Goal: Information Seeking & Learning: Learn about a topic

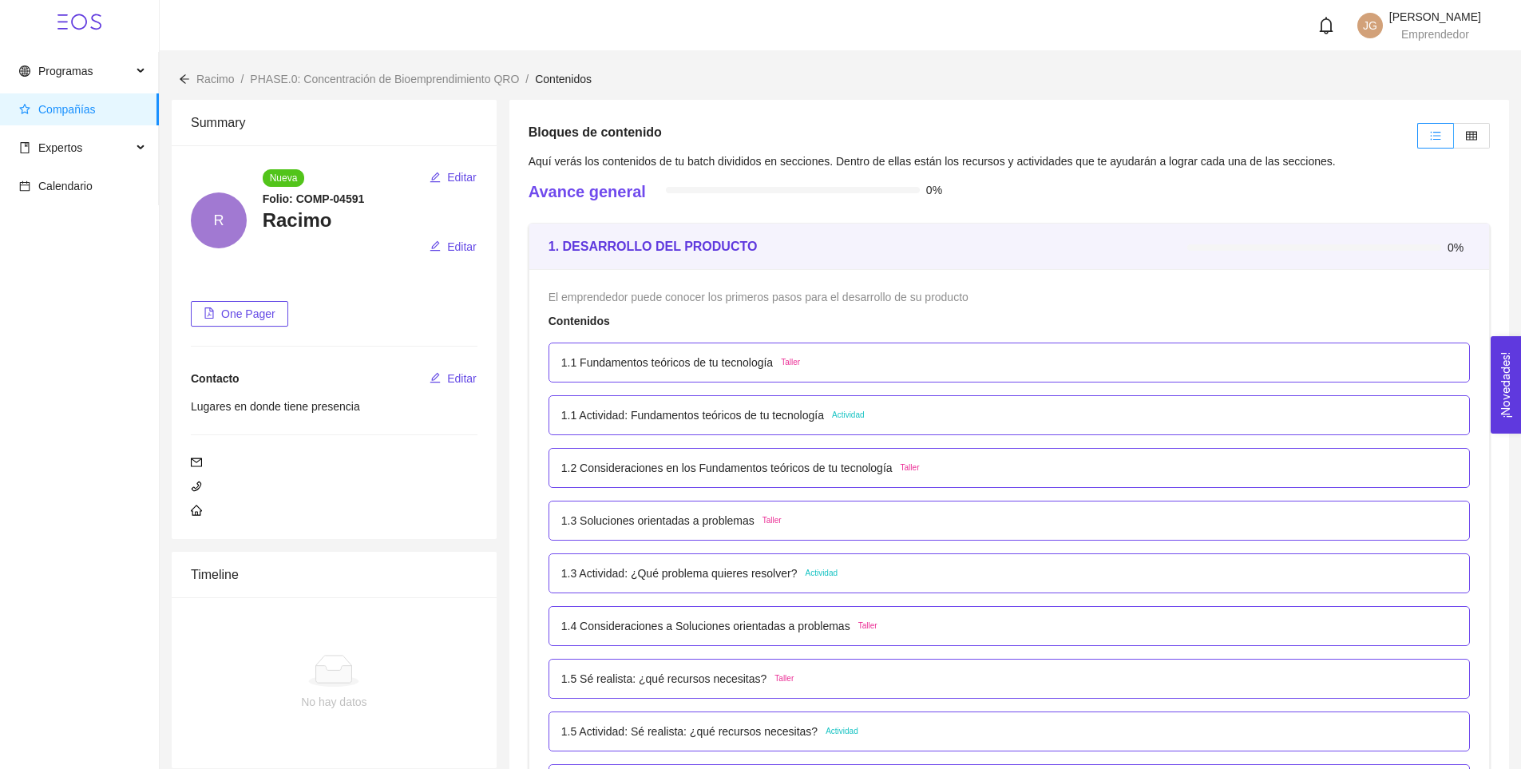
click at [697, 363] on p "1.1 Fundamentos teóricos de tu tecnología" at bounding box center [667, 363] width 212 height 18
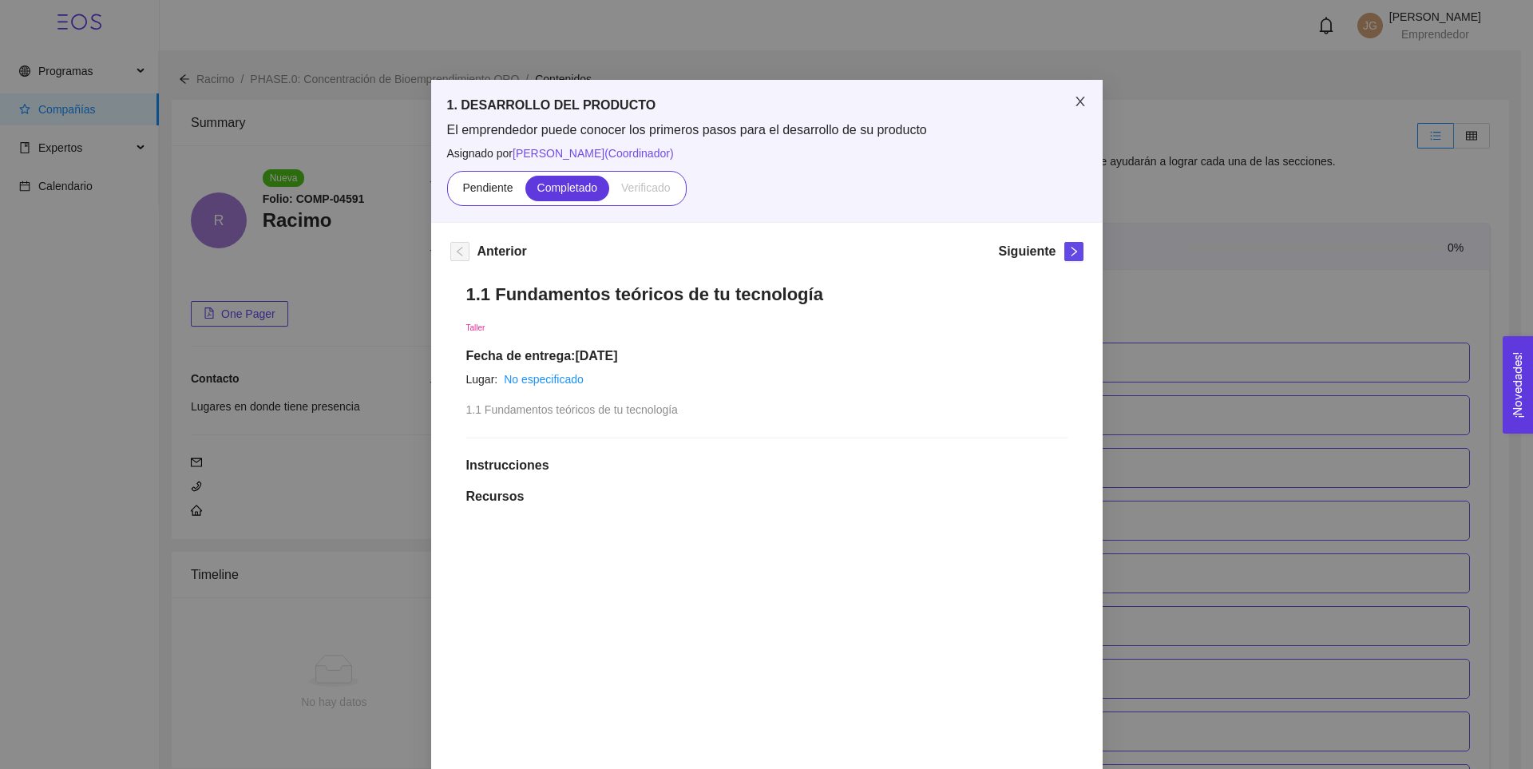
click at [1074, 109] on span "Close" at bounding box center [1080, 102] width 45 height 45
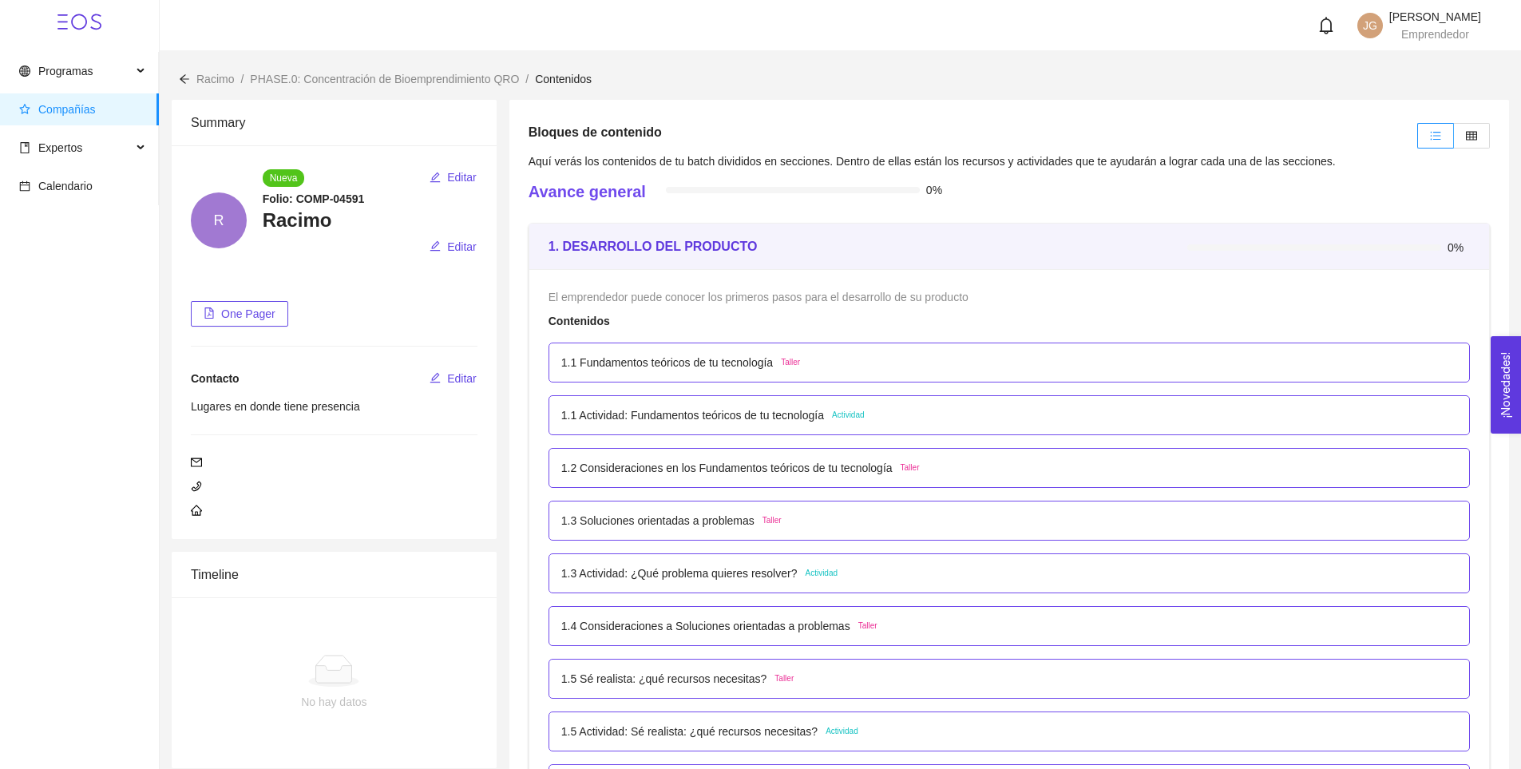
click at [723, 404] on div "1.1 Actividad: Fundamentos teóricos de tu tecnología Actividad" at bounding box center [1008, 415] width 921 height 40
click at [724, 414] on p "1.1 Actividad: Fundamentos teóricos de tu tecnología" at bounding box center [692, 415] width 263 height 18
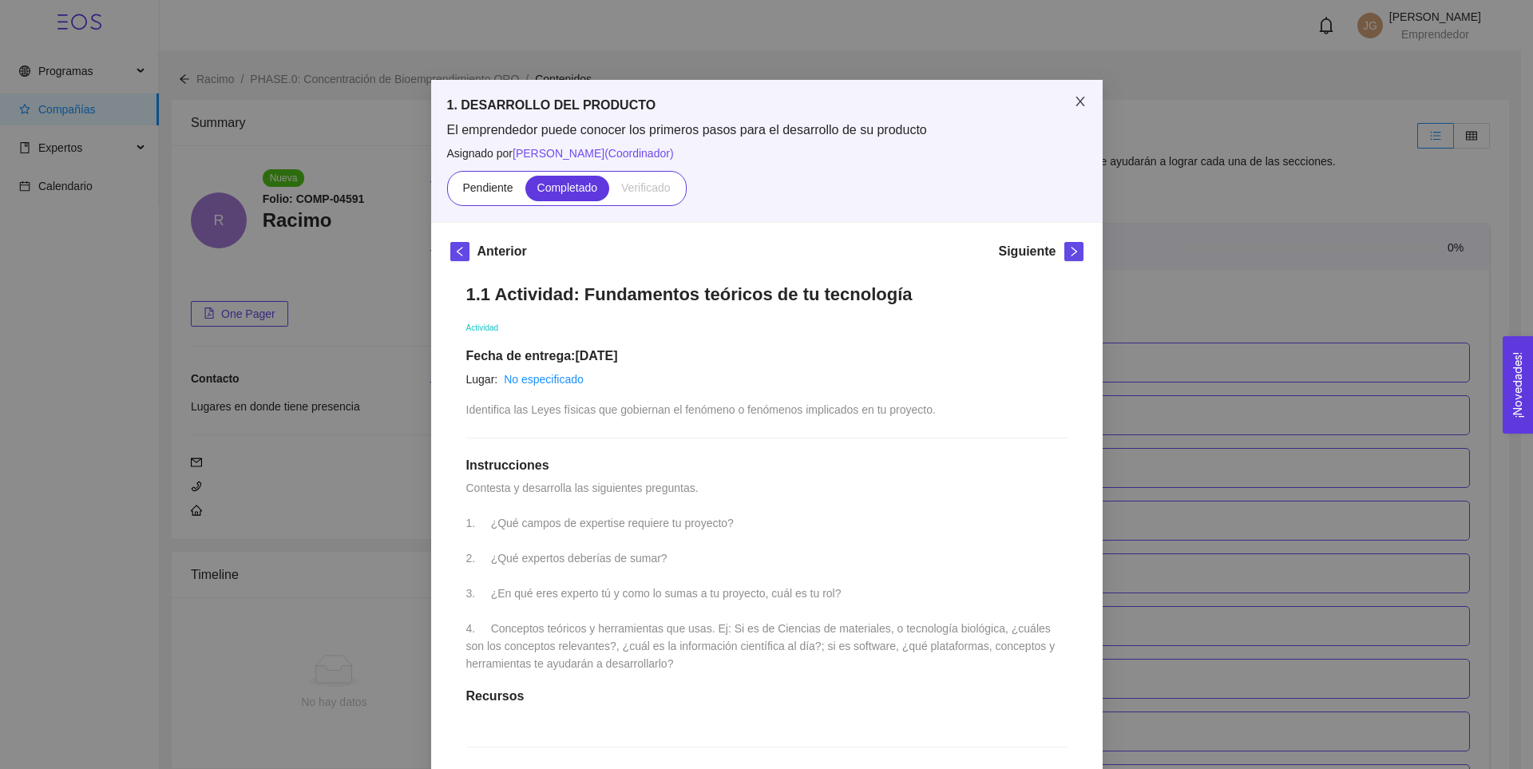
click at [1075, 103] on icon "close" at bounding box center [1079, 102] width 9 height 10
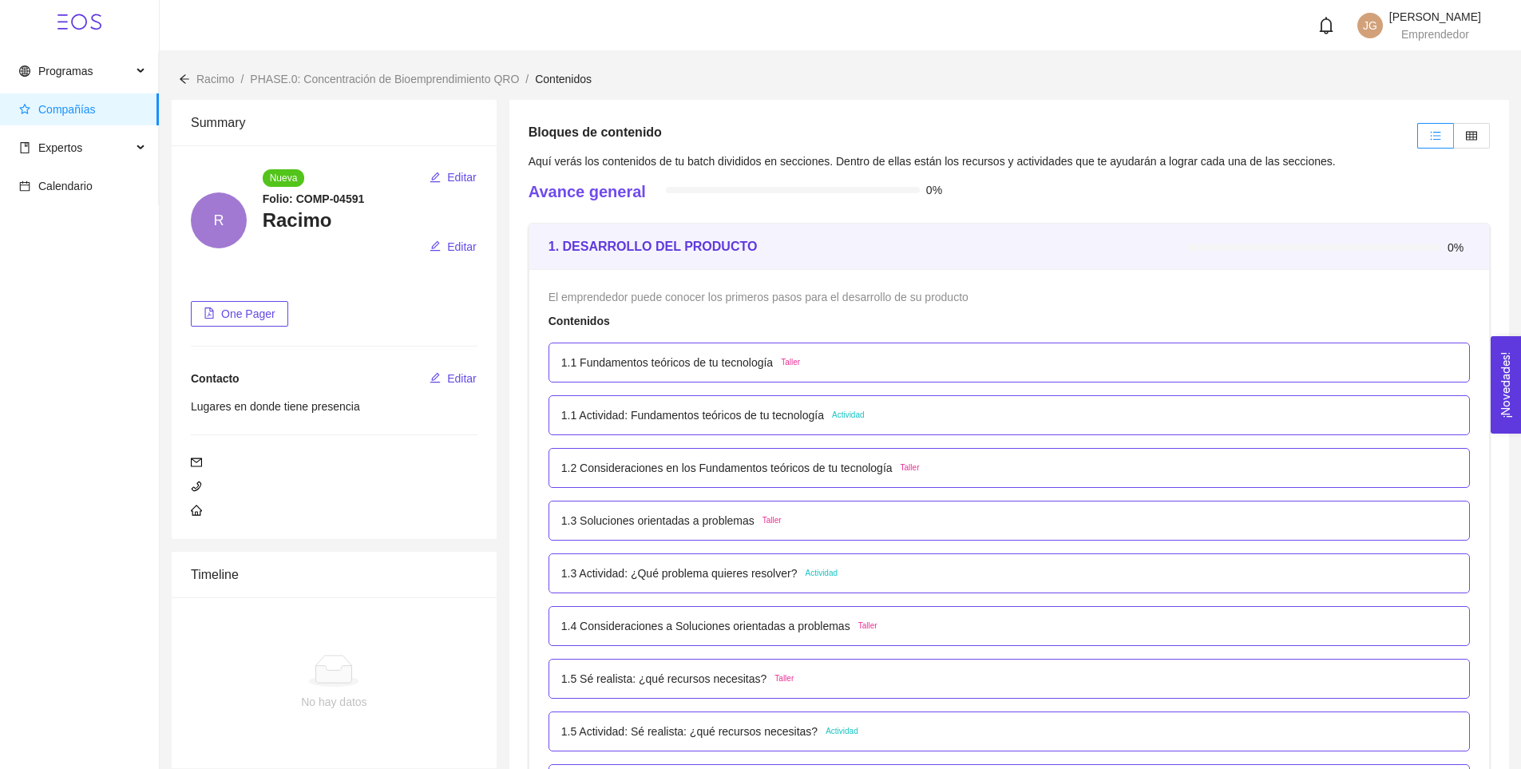
click at [742, 472] on p "1.2 Consideraciones en los Fundamentos teóricos de tu tecnología" at bounding box center [726, 468] width 331 height 18
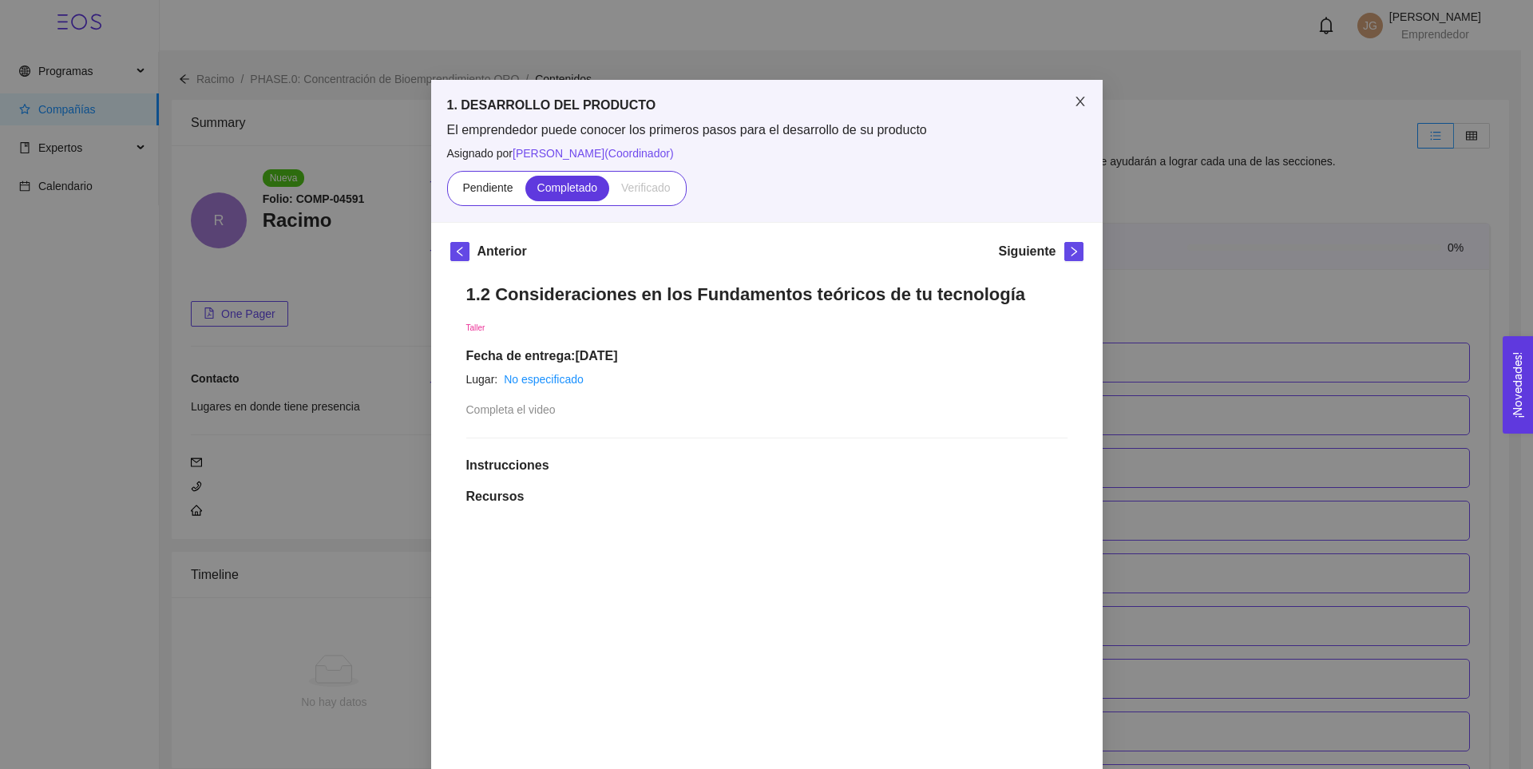
click at [1061, 108] on span "Close" at bounding box center [1080, 102] width 45 height 45
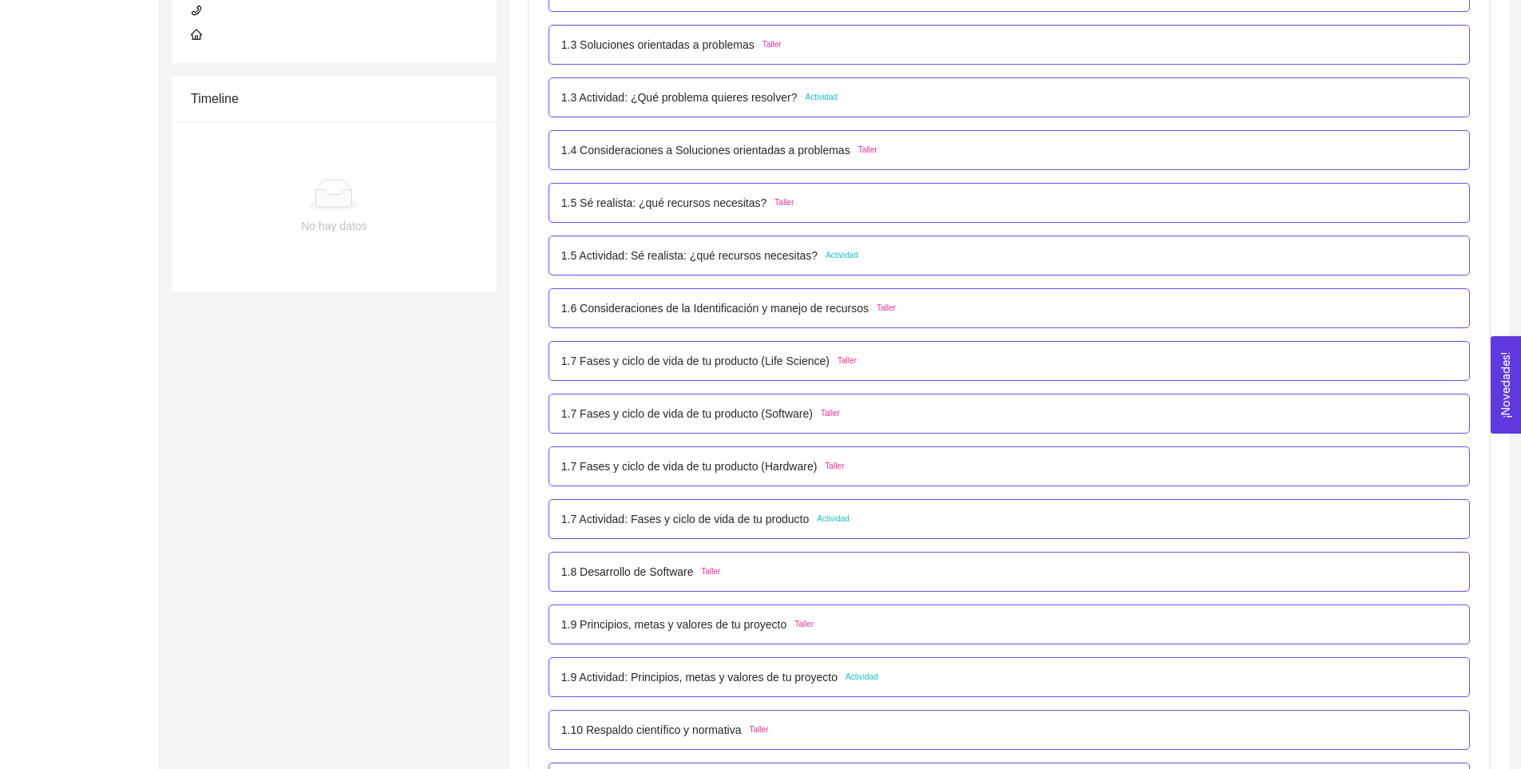
scroll to position [559, 0]
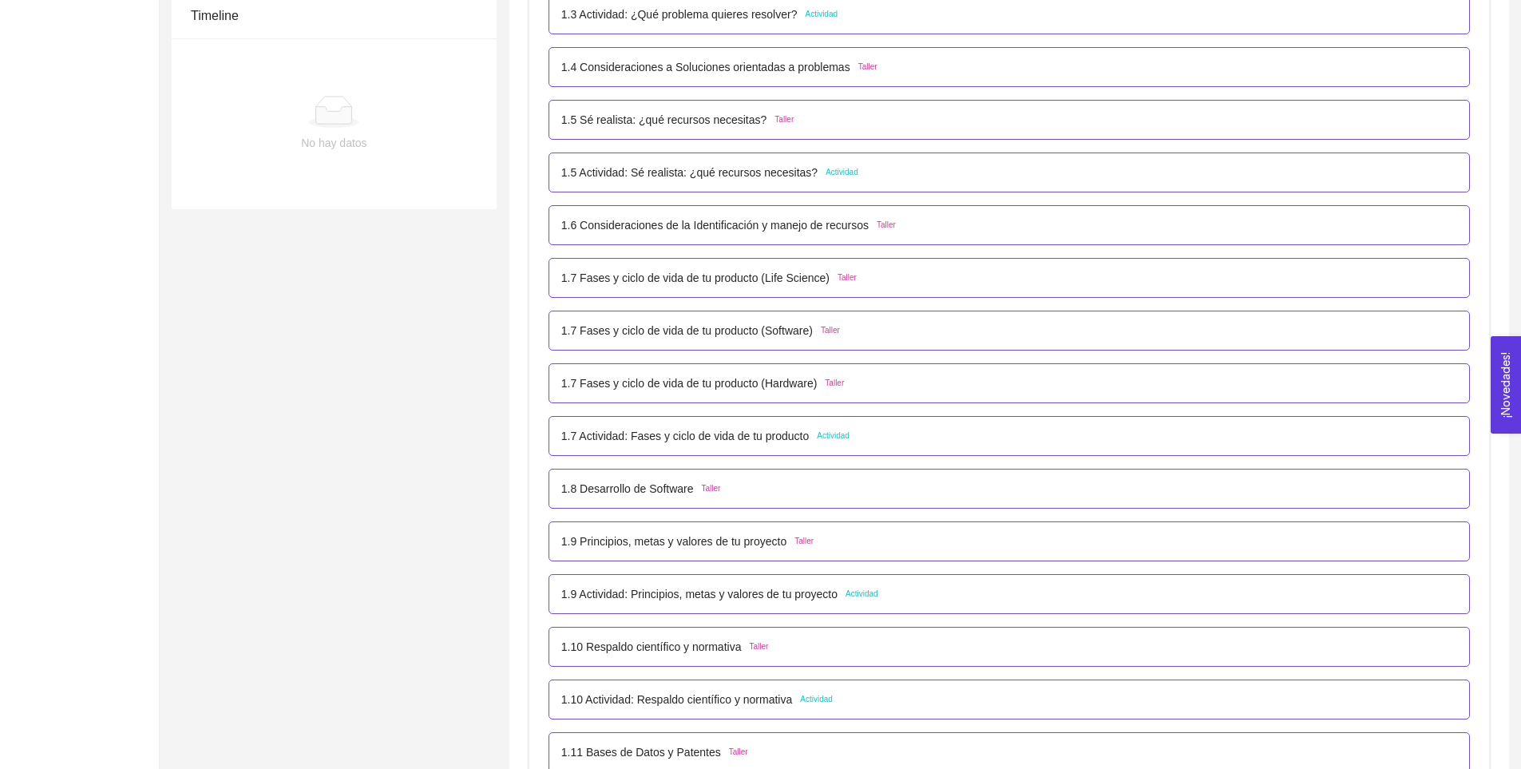
click at [774, 267] on div "1.7 Fases y ciclo de vida de tu producto (Life Science) Taller" at bounding box center [1008, 278] width 921 height 40
click at [771, 278] on p "1.7 Fases y ciclo de vida de tu producto (Life Science)" at bounding box center [695, 278] width 268 height 18
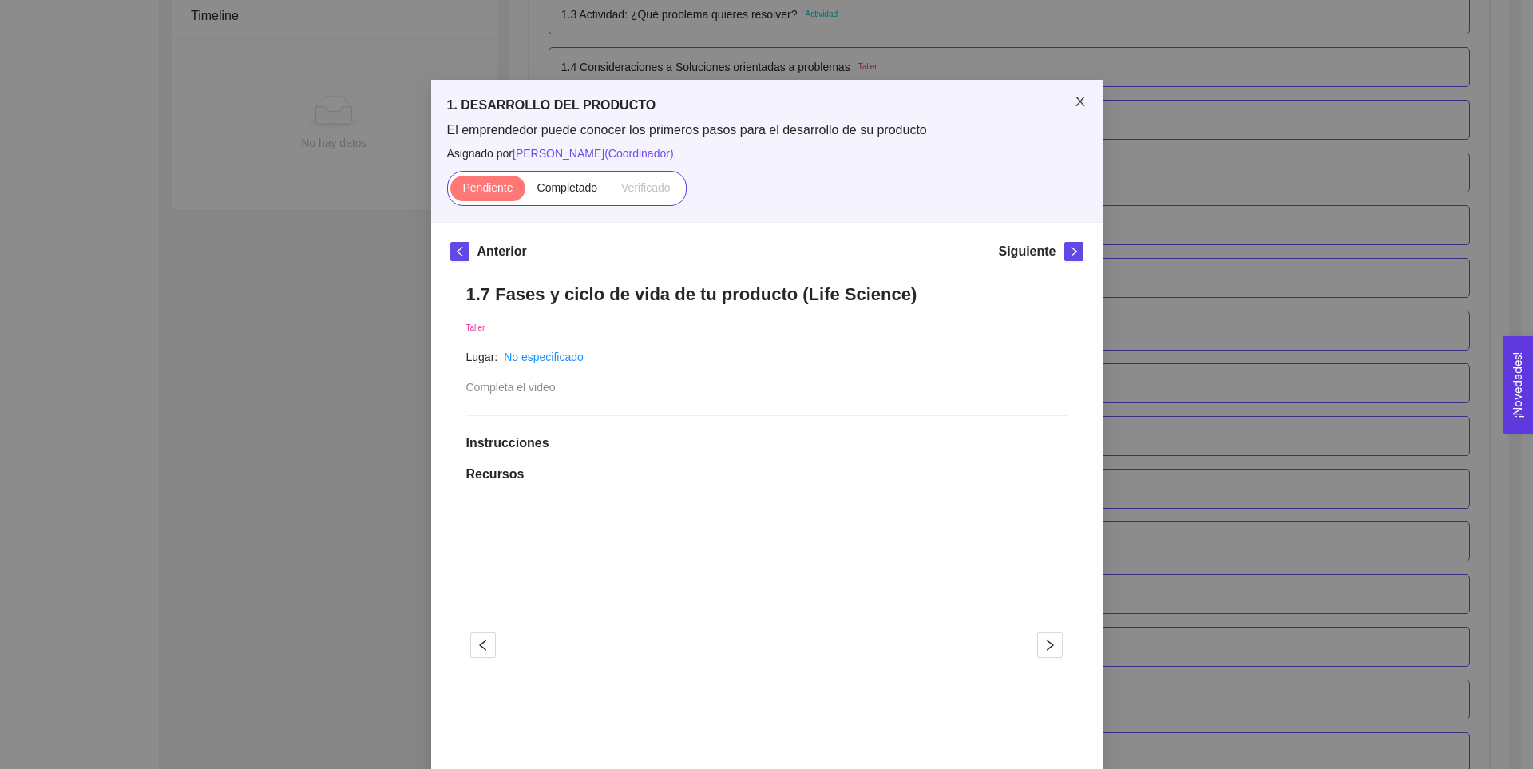
click at [1073, 114] on span "Close" at bounding box center [1080, 102] width 45 height 45
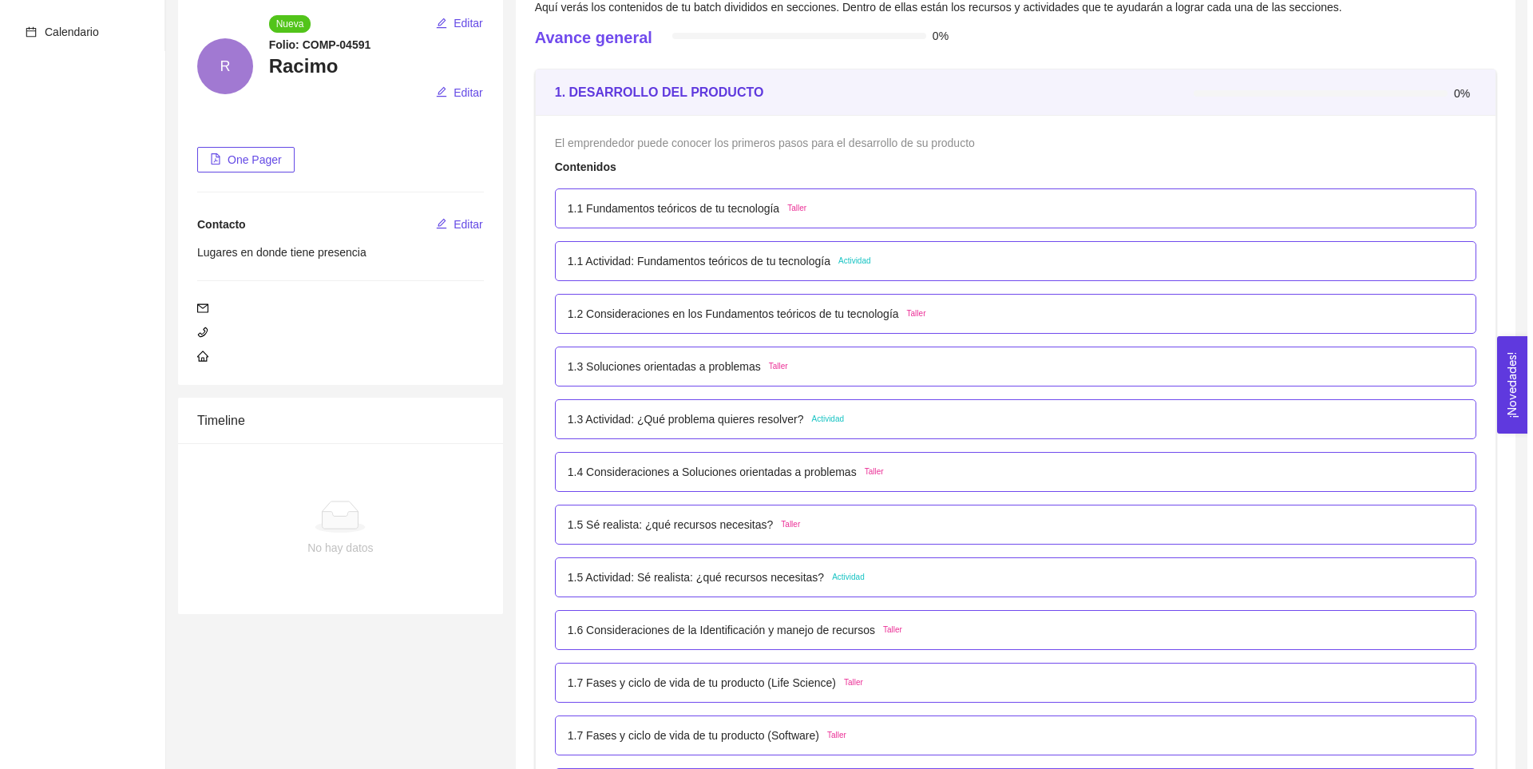
scroll to position [0, 0]
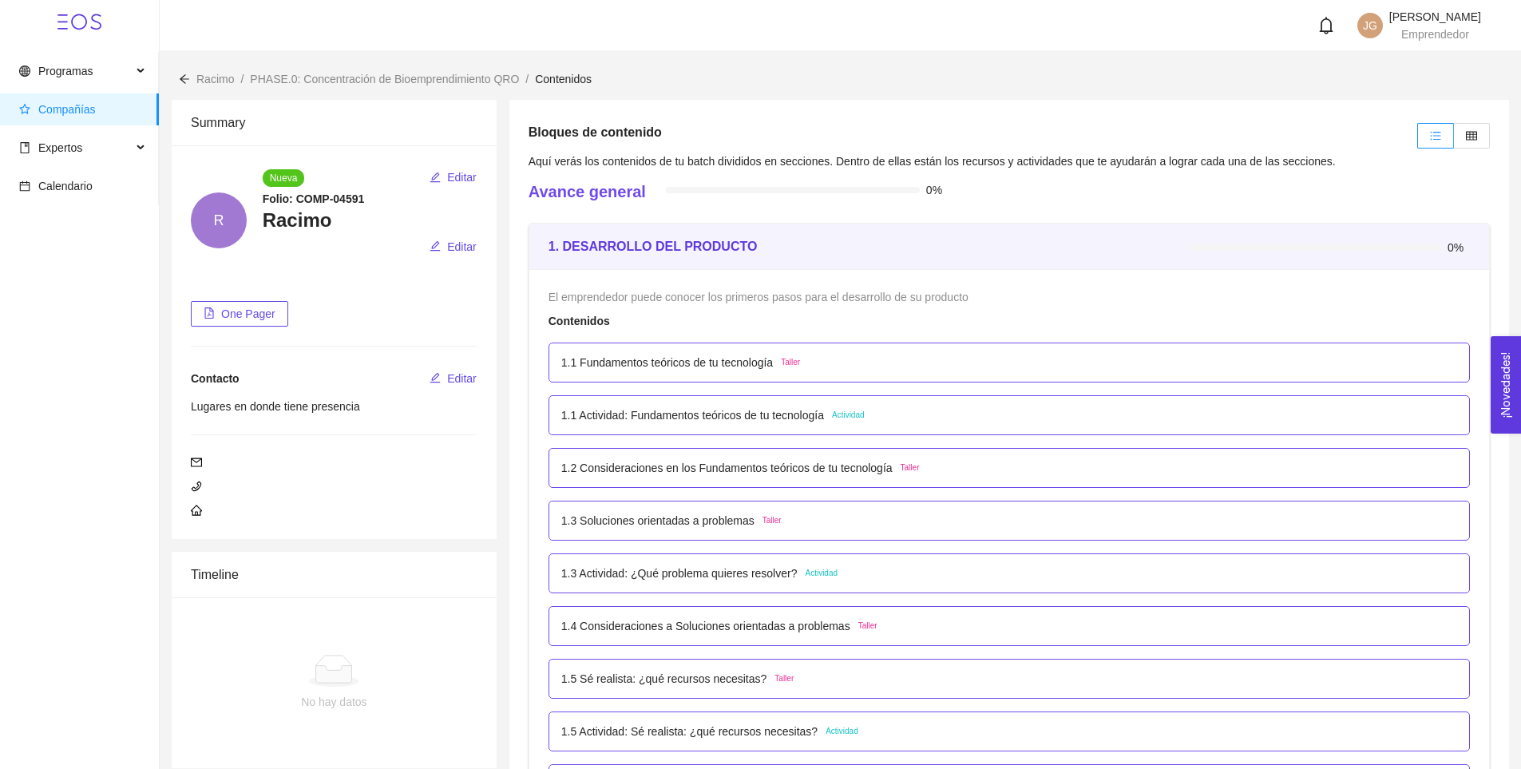
click at [642, 362] on p "1.1 Fundamentos teóricos de tu tecnología" at bounding box center [667, 363] width 212 height 18
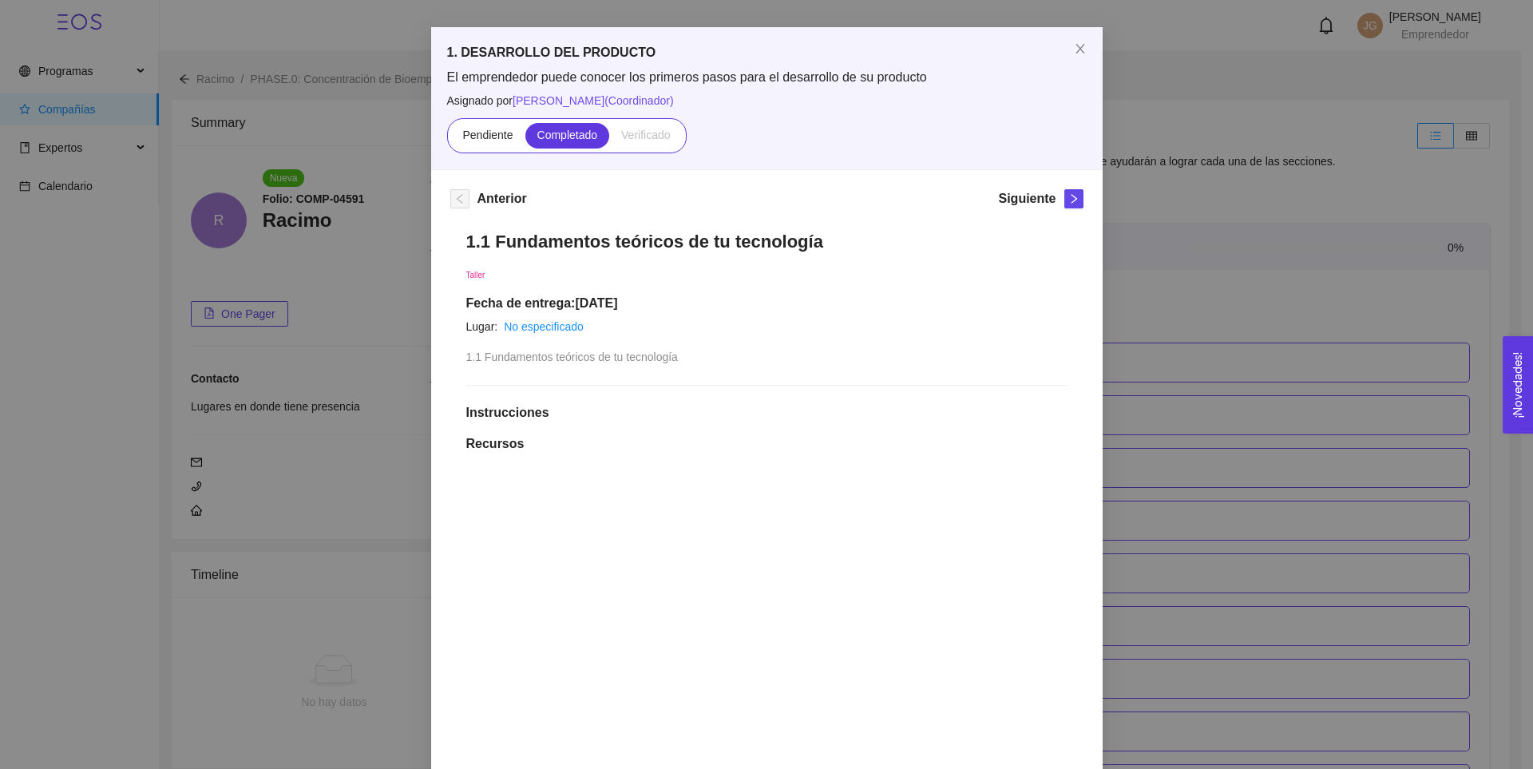
scroll to position [80, 0]
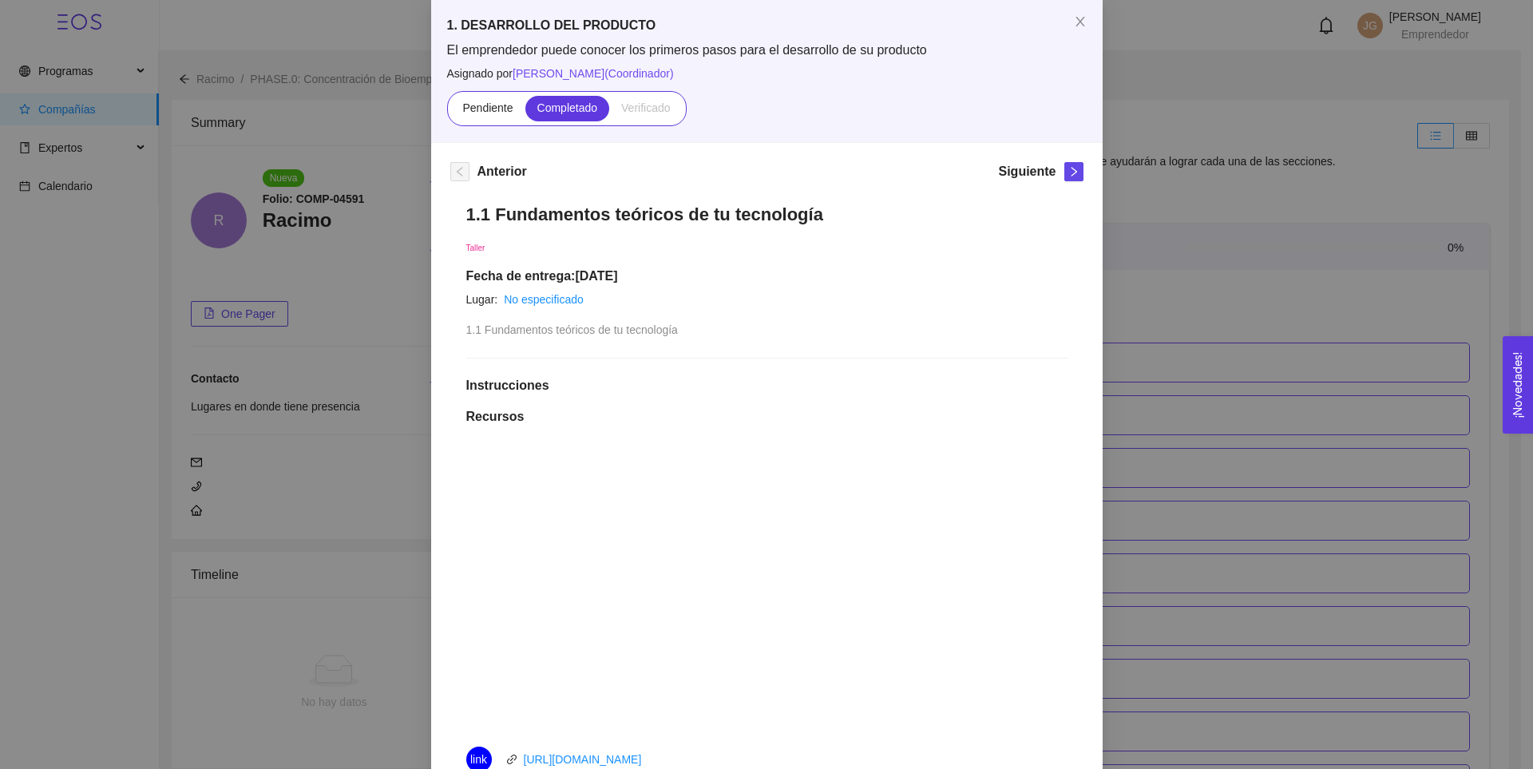
click at [784, 331] on div "1.1 Fundamentos teóricos de tu tecnología Taller Fecha de entrega: [DATE] Lugar…" at bounding box center [766, 600] width 633 height 825
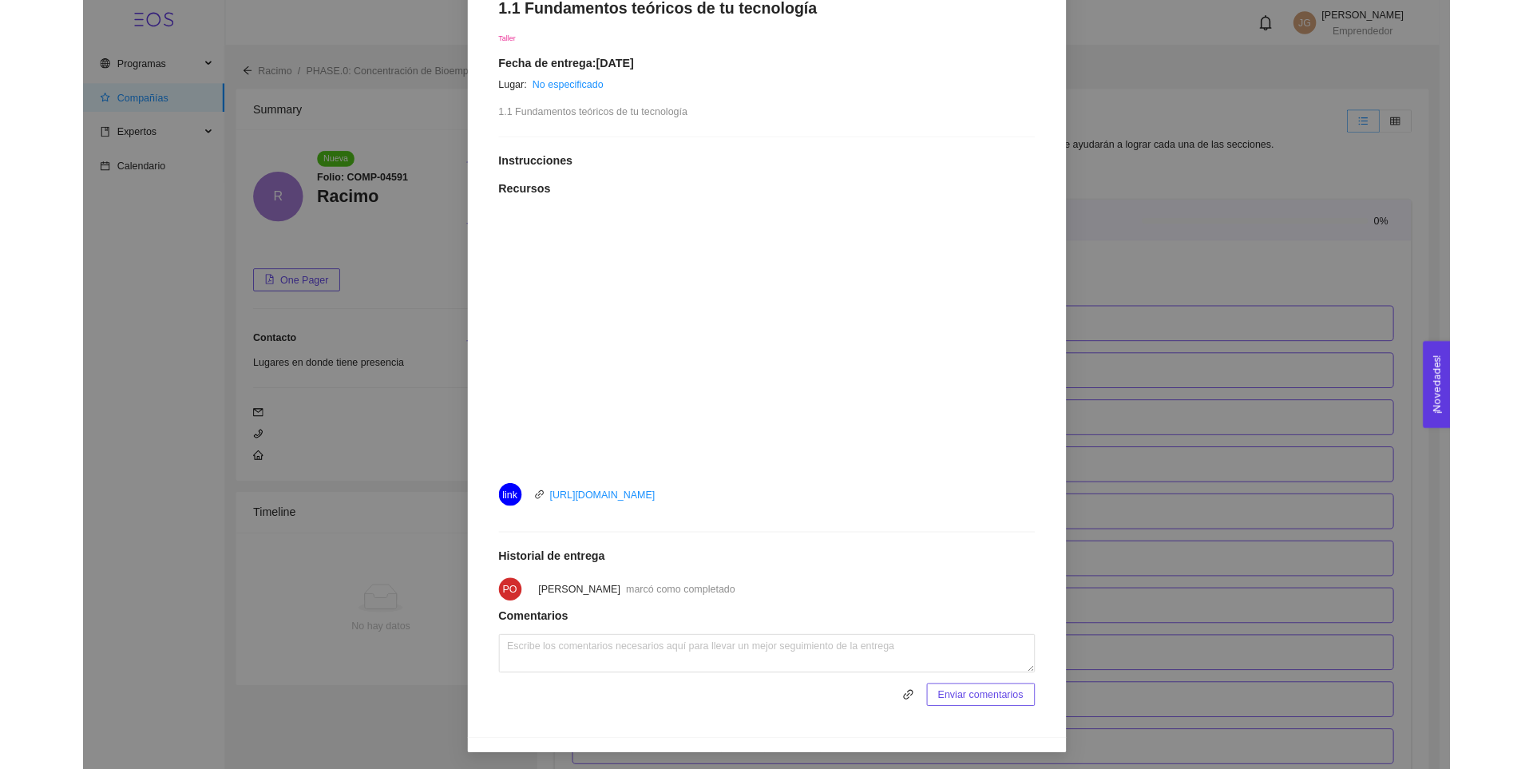
scroll to position [299, 0]
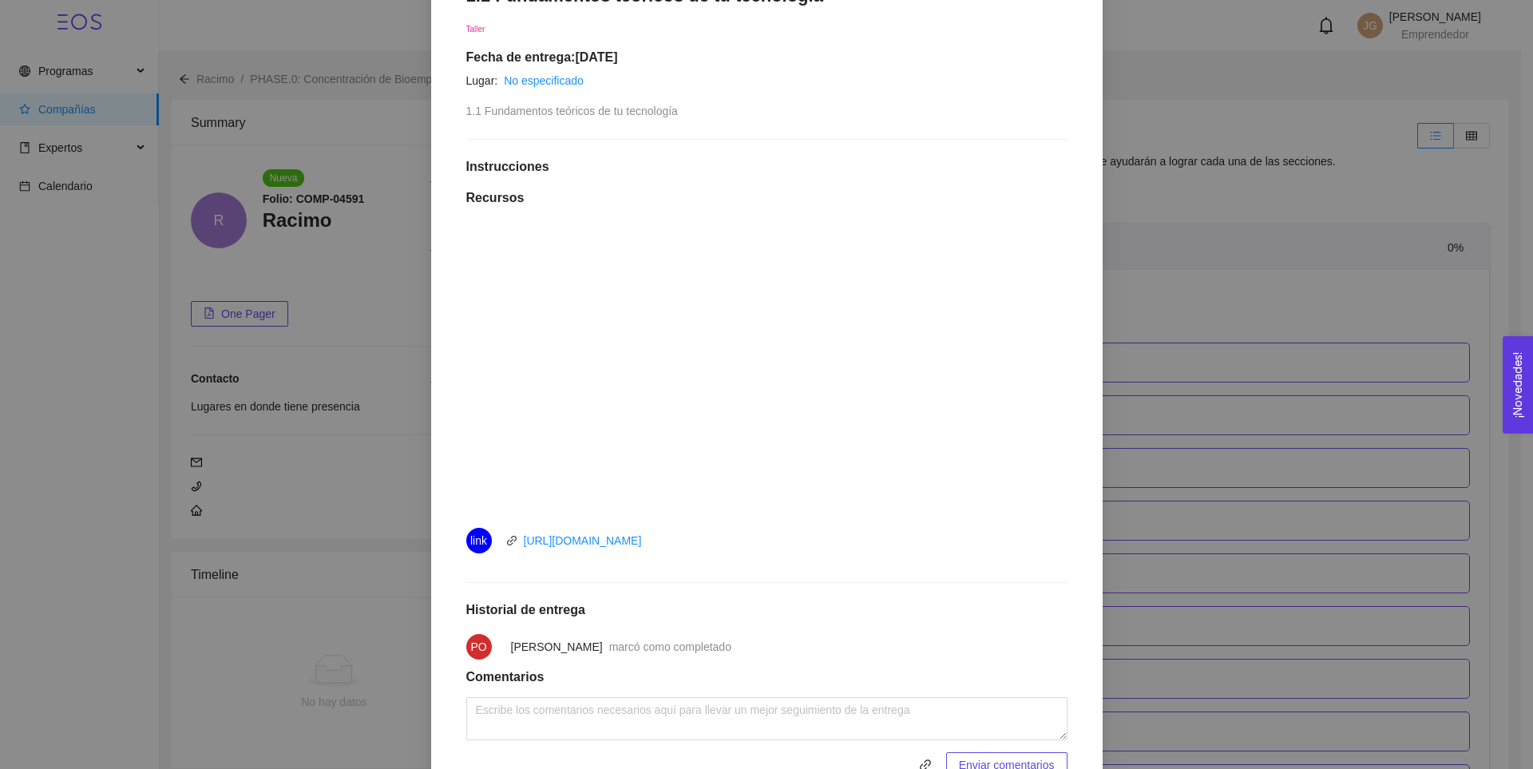
click at [1104, 140] on div "1. DESARROLLO DEL PRODUCTO El emprendedor puede conocer los primeros pasos para…" at bounding box center [766, 384] width 1533 height 769
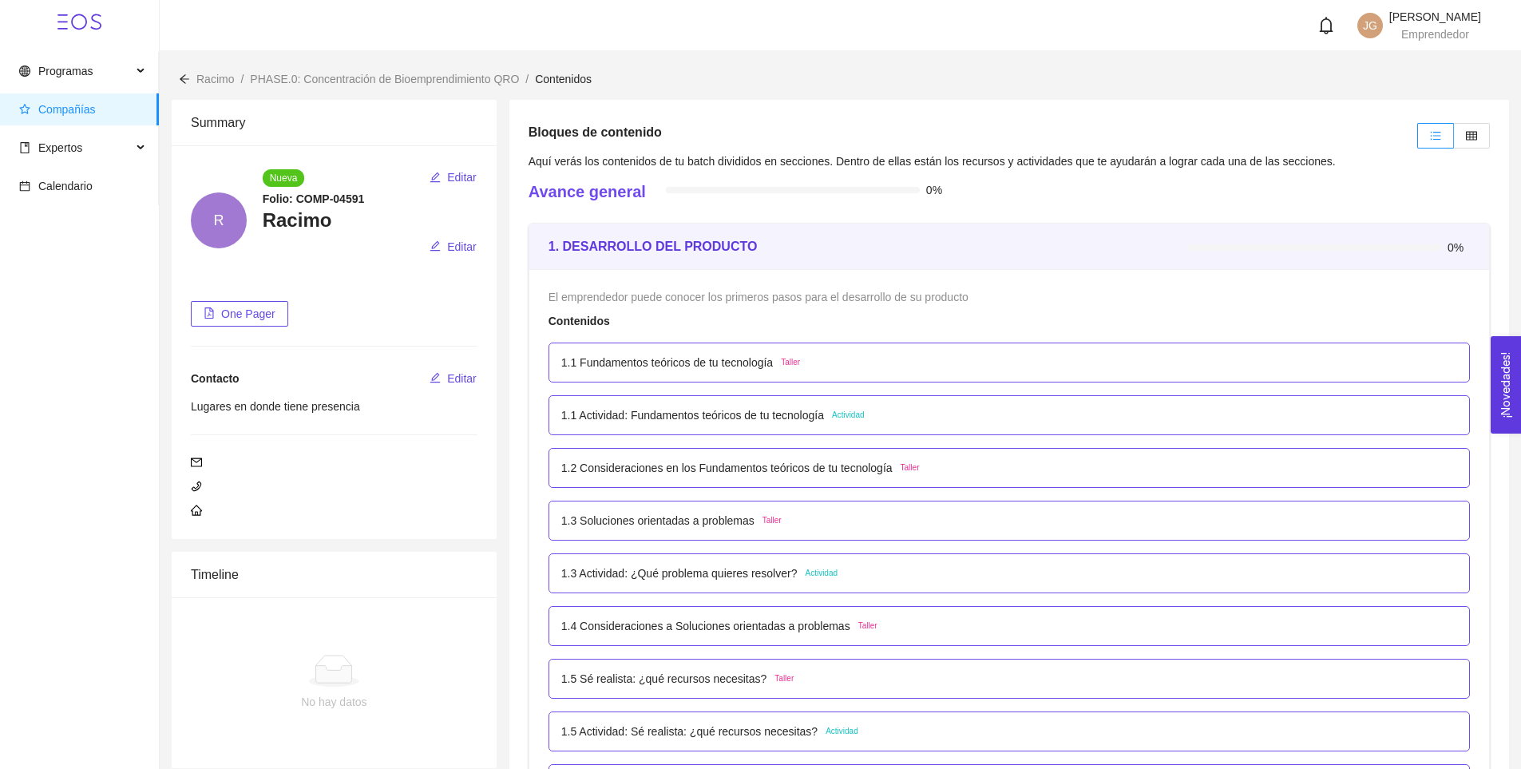
click at [689, 419] on p "1.1 Actividad: Fundamentos teóricos de tu tecnología" at bounding box center [692, 415] width 263 height 18
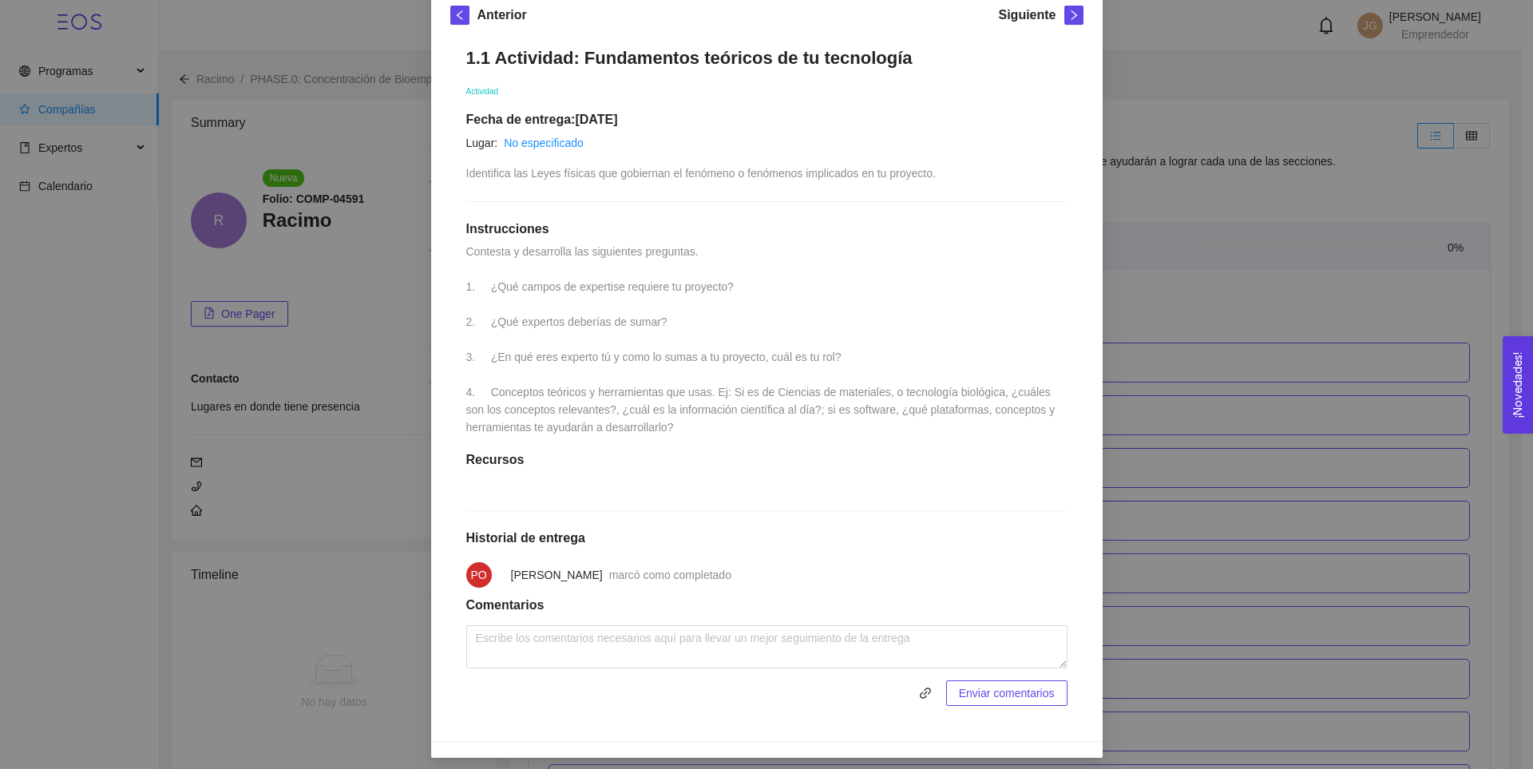
scroll to position [262, 0]
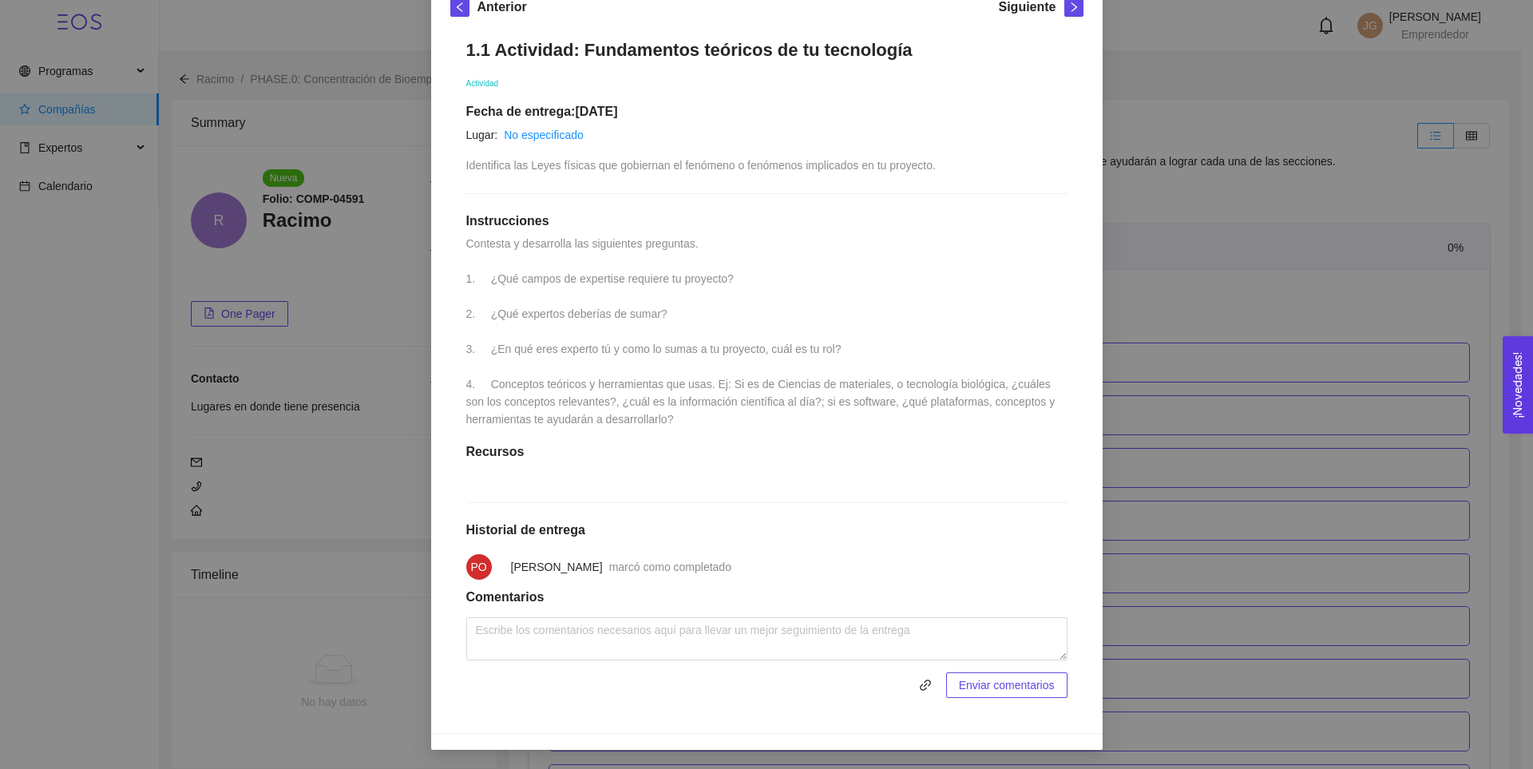
click at [1150, 221] on div "1. DESARROLLO DEL PRODUCTO El emprendedor puede conocer los primeros pasos para…" at bounding box center [766, 384] width 1533 height 769
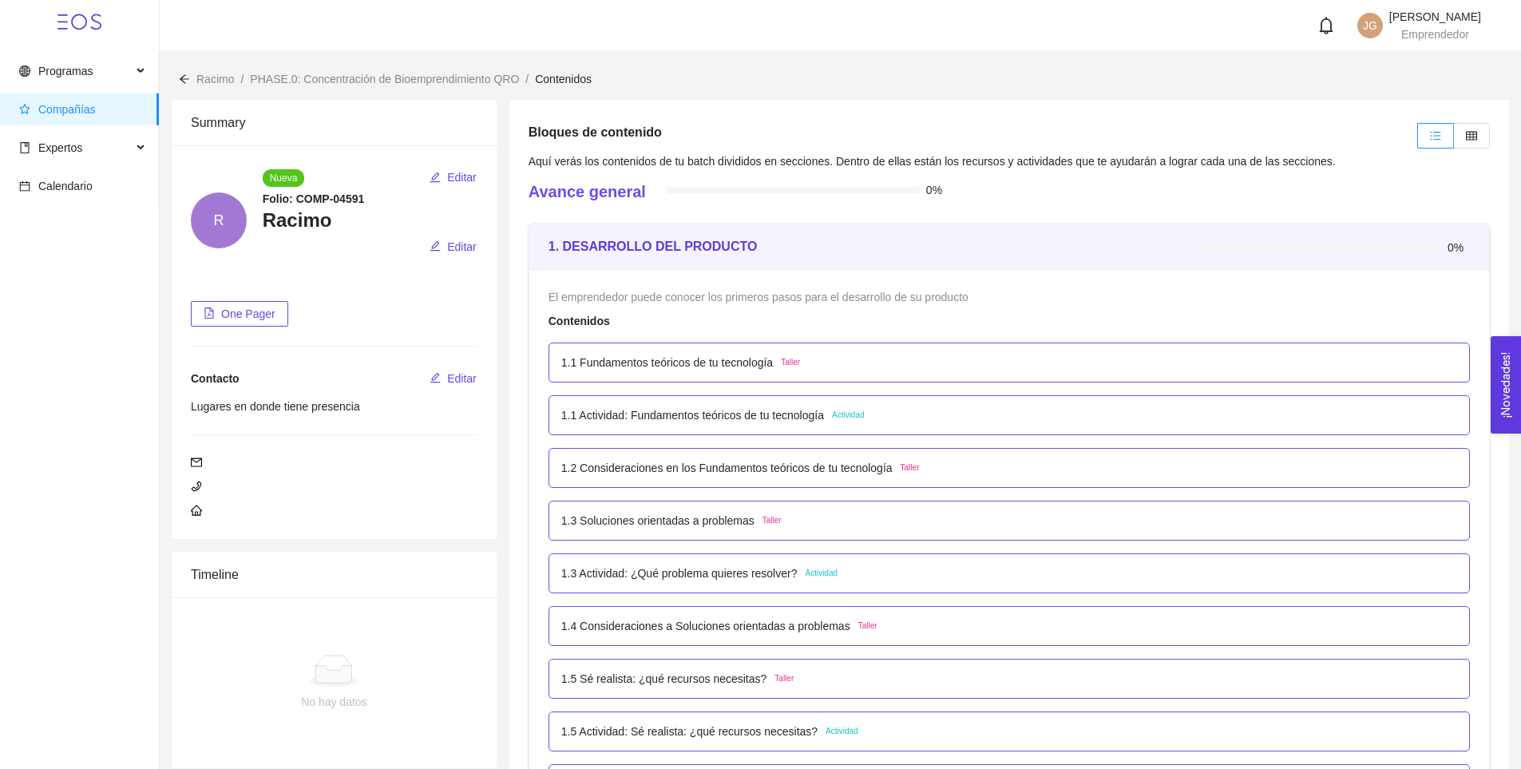
click at [703, 356] on p "1.1 Fundamentos teóricos de tu tecnología" at bounding box center [667, 363] width 212 height 18
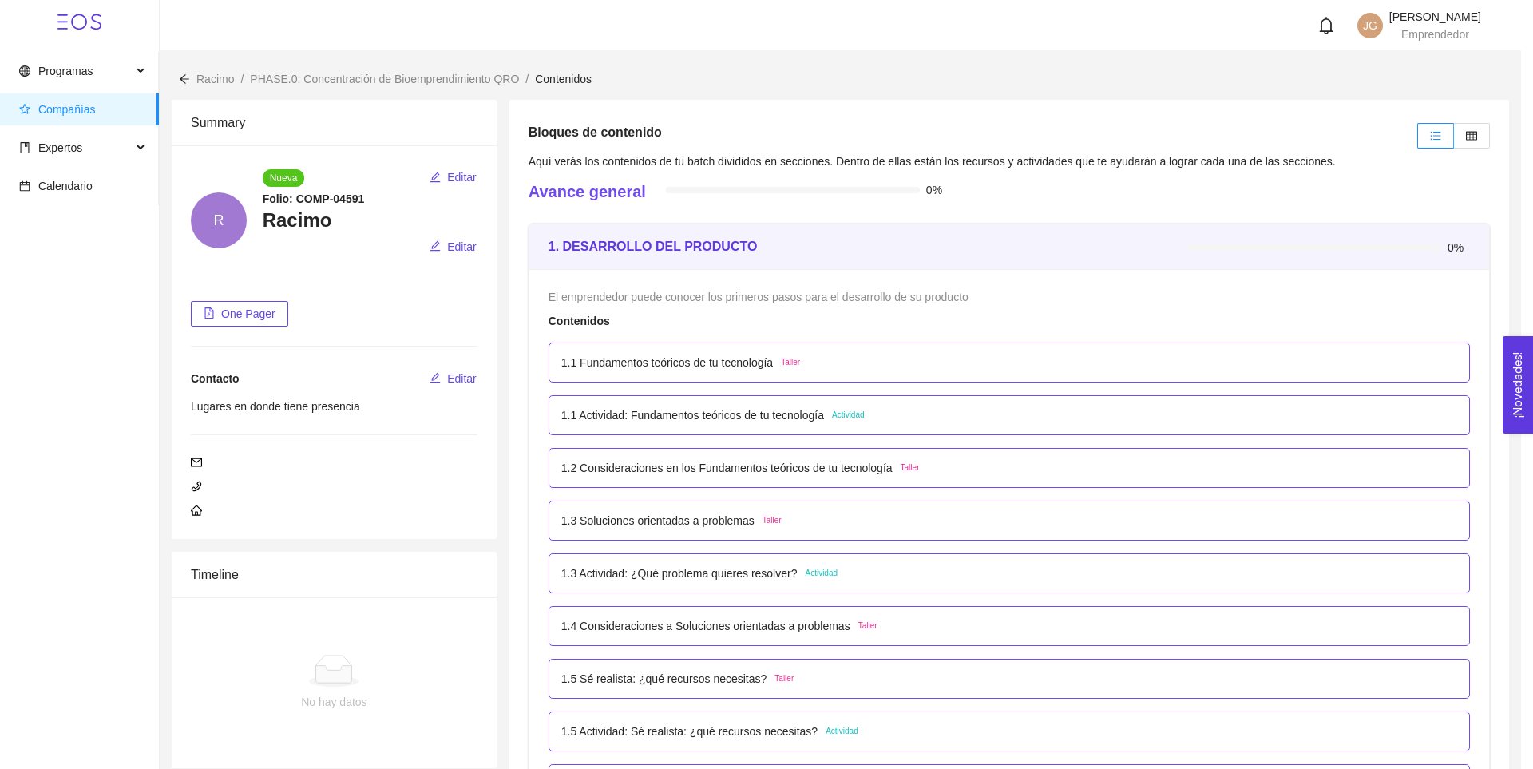
scroll to position [0, 0]
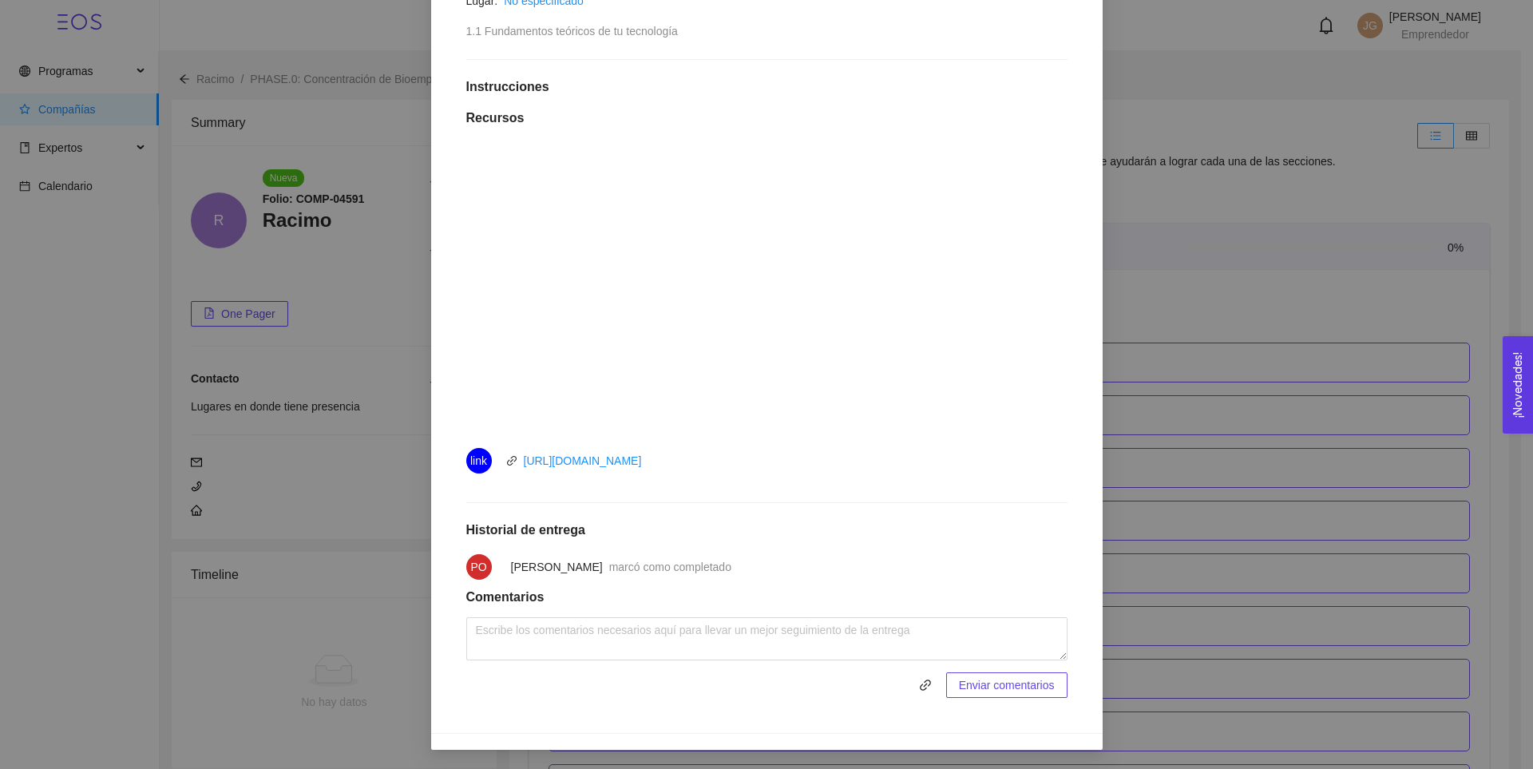
click at [1240, 277] on div "1. DESARROLLO DEL PRODUCTO El emprendedor puede conocer los primeros pasos para…" at bounding box center [766, 384] width 1533 height 769
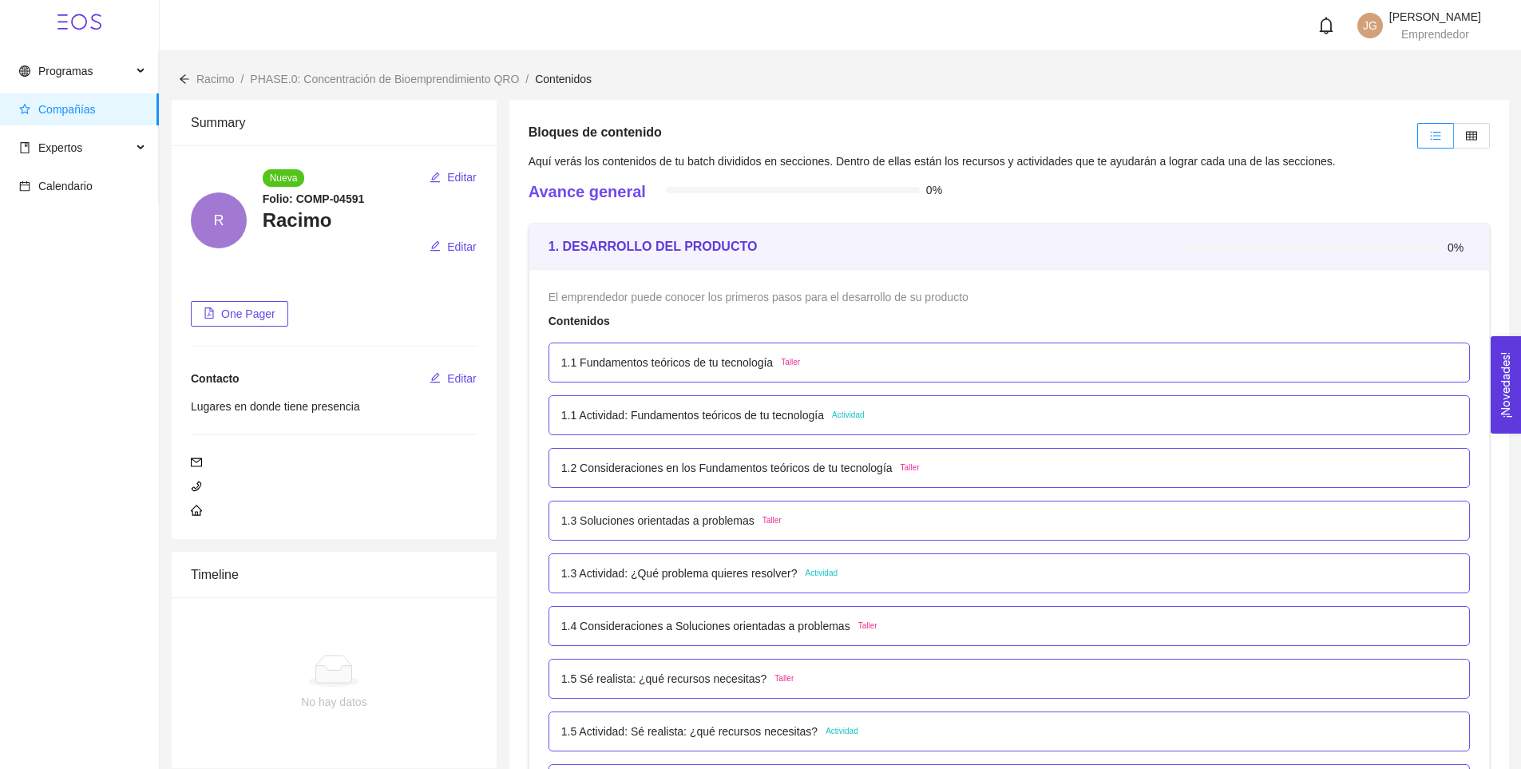
click at [713, 413] on p "1.1 Actividad: Fundamentos teóricos de tu tecnología" at bounding box center [692, 415] width 263 height 18
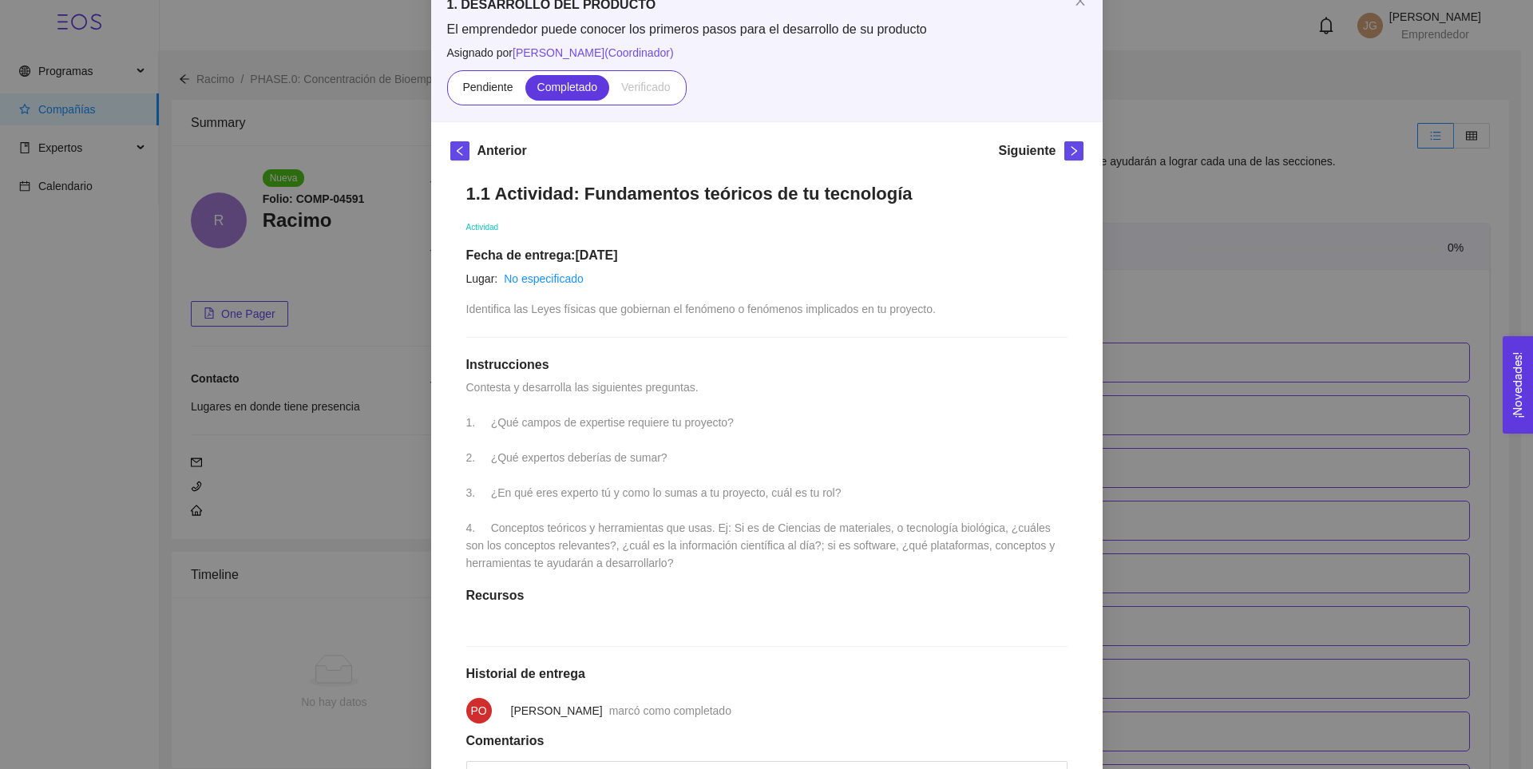
scroll to position [22, 0]
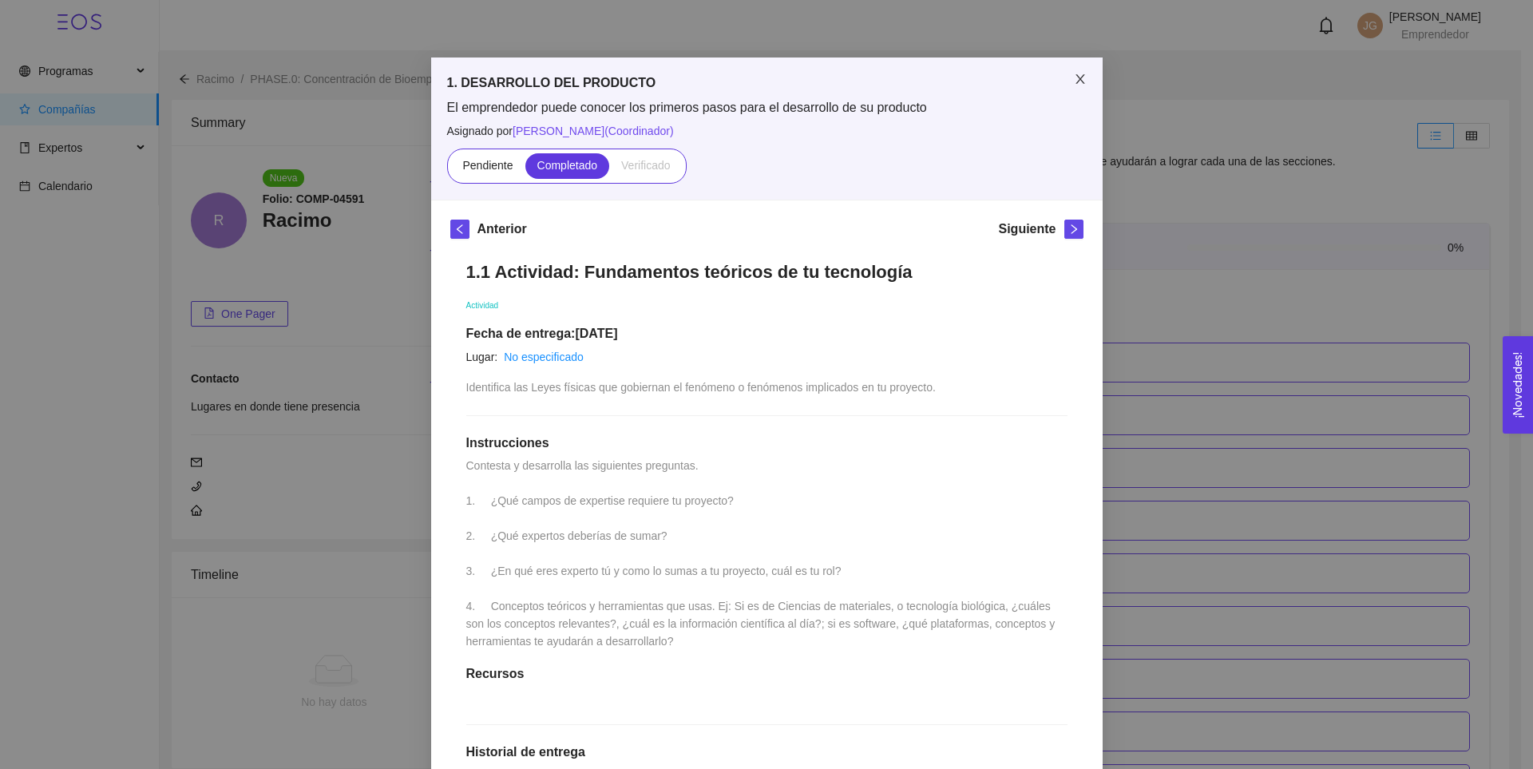
click at [1074, 76] on icon "close" at bounding box center [1080, 79] width 13 height 13
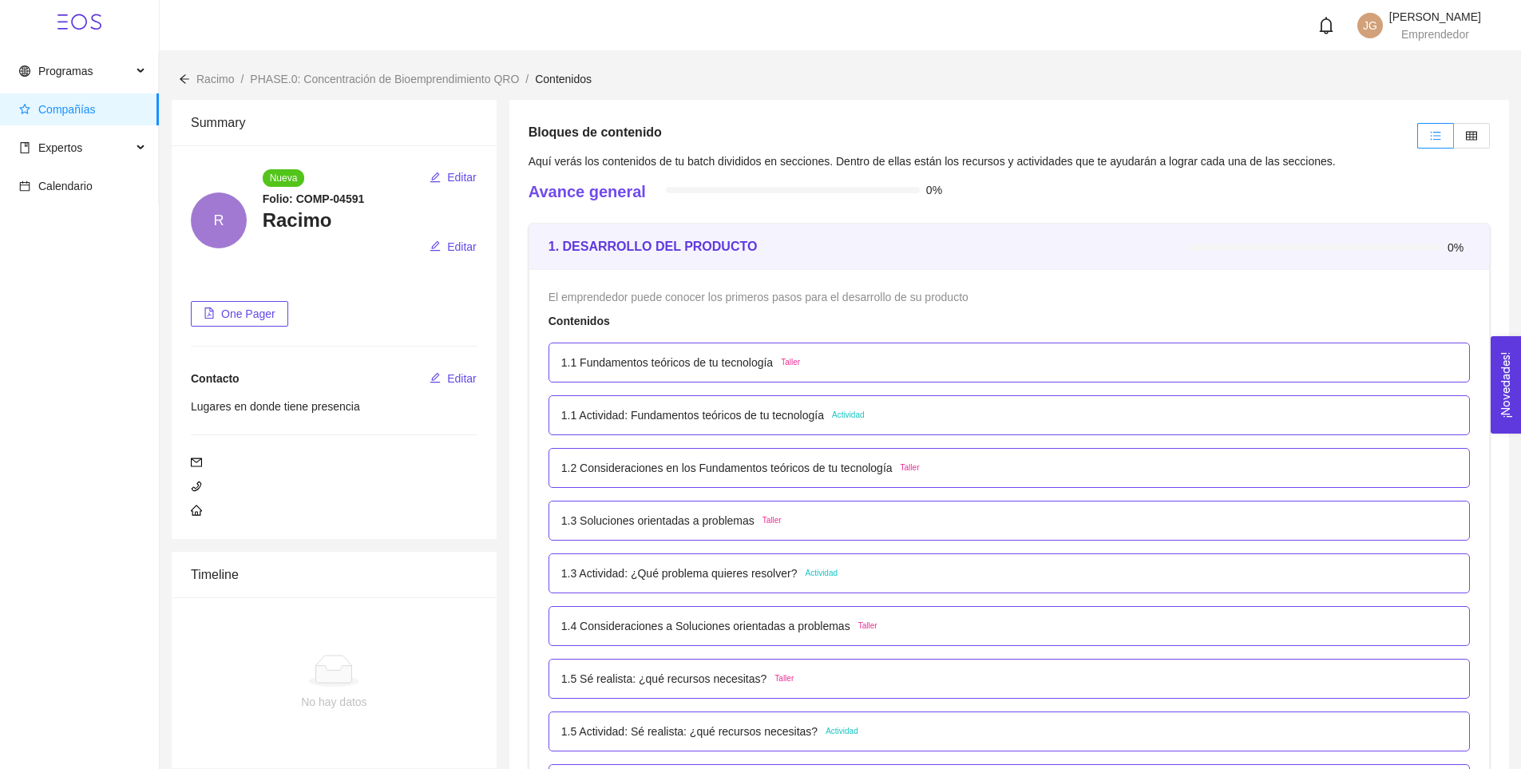
click at [805, 420] on p "1.1 Actividad: Fundamentos teóricos de tu tecnología" at bounding box center [692, 415] width 263 height 18
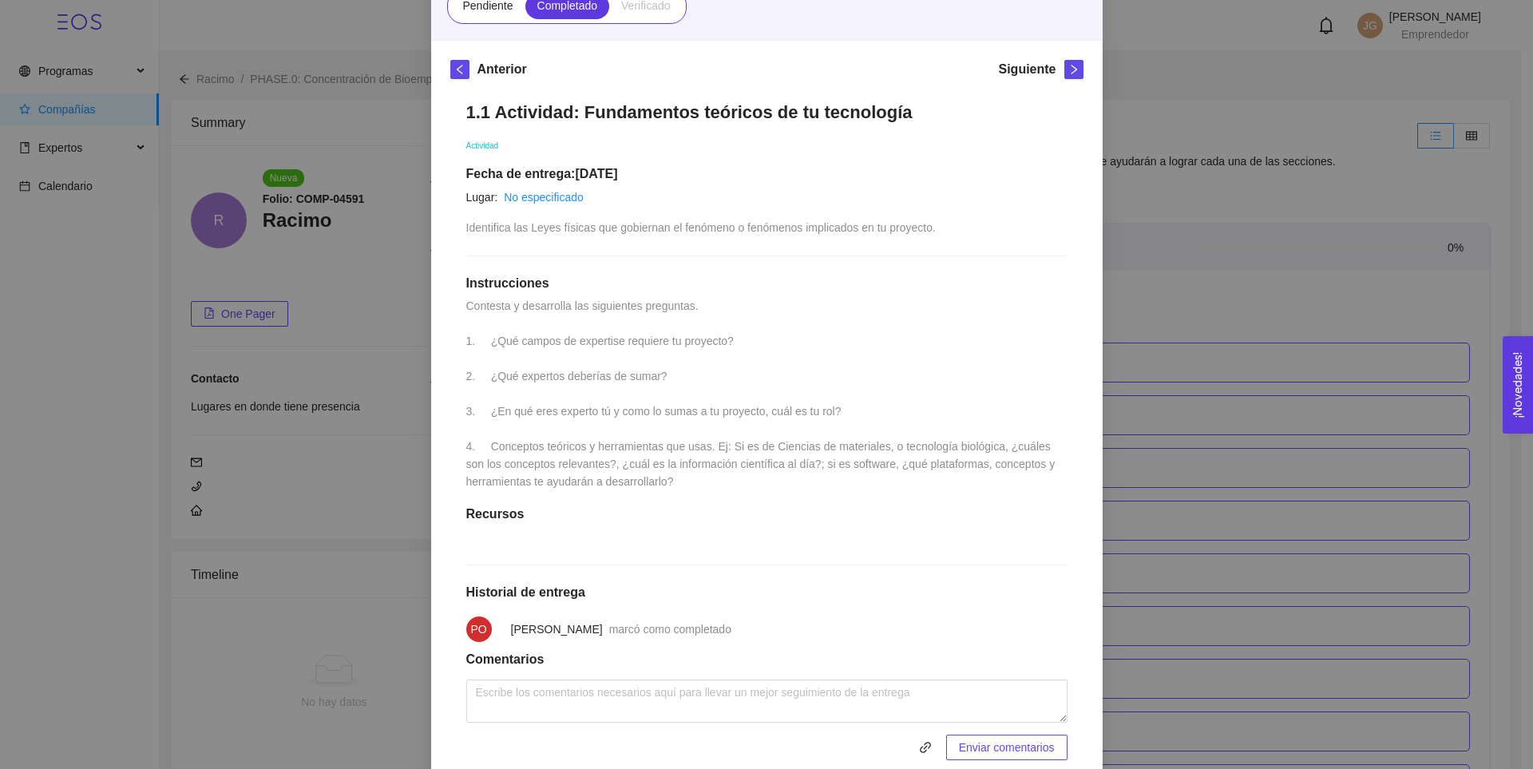
scroll to position [262, 0]
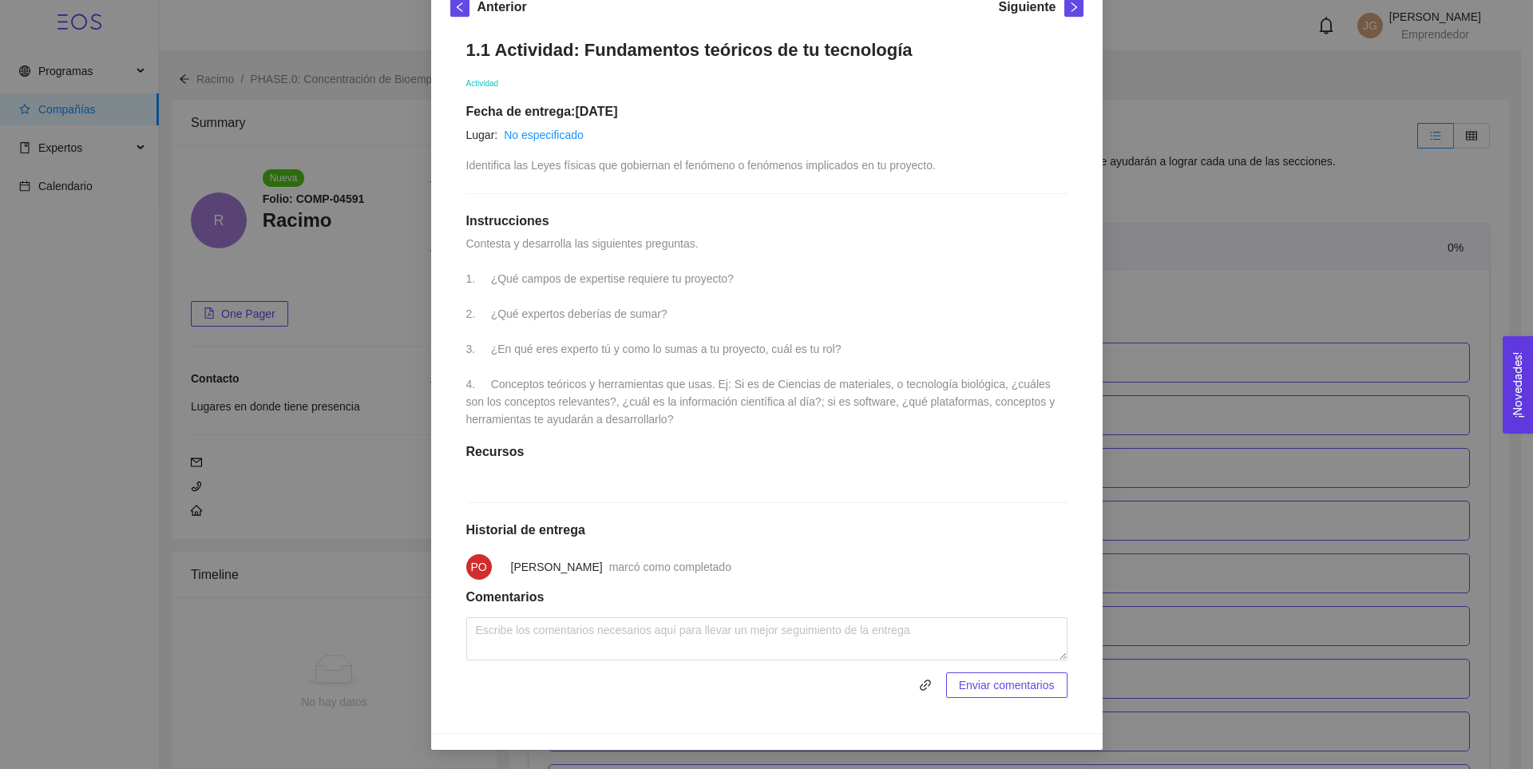
click at [1270, 284] on div "1. DESARROLLO DEL PRODUCTO El emprendedor puede conocer los primeros pasos para…" at bounding box center [766, 384] width 1533 height 769
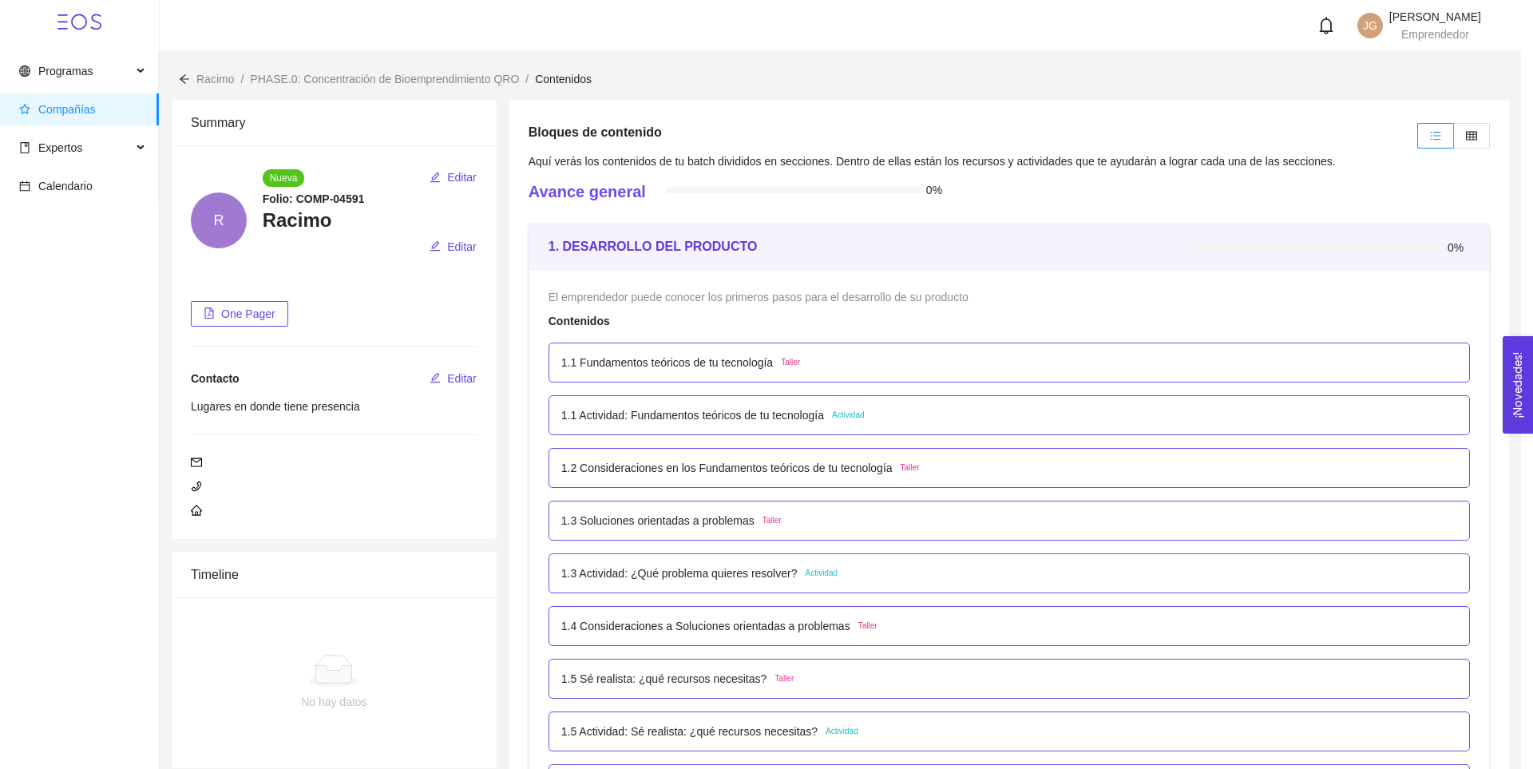
scroll to position [0, 0]
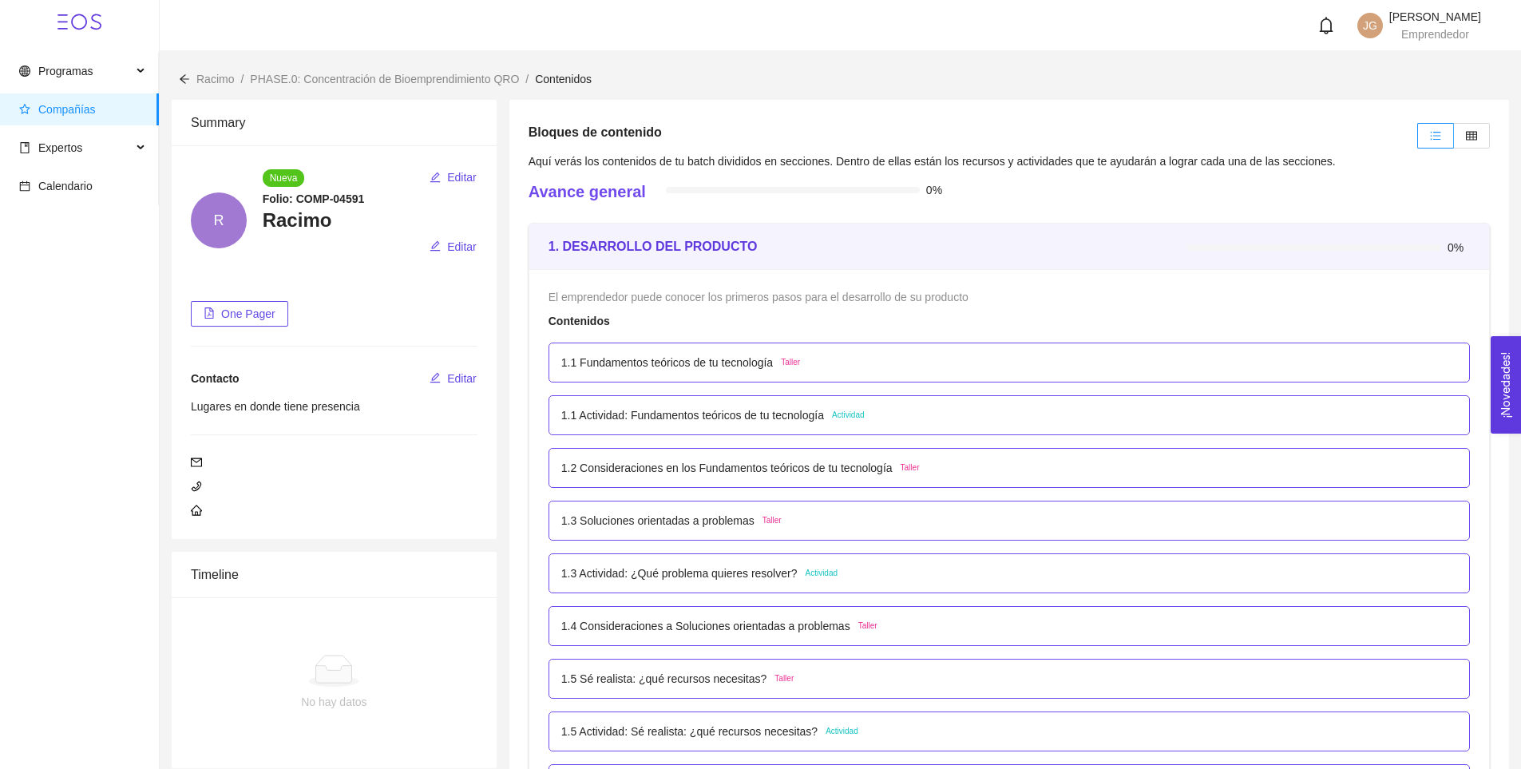
click at [790, 465] on p "1.2 Consideraciones en los Fundamentos teóricos de tu tecnología" at bounding box center [726, 468] width 331 height 18
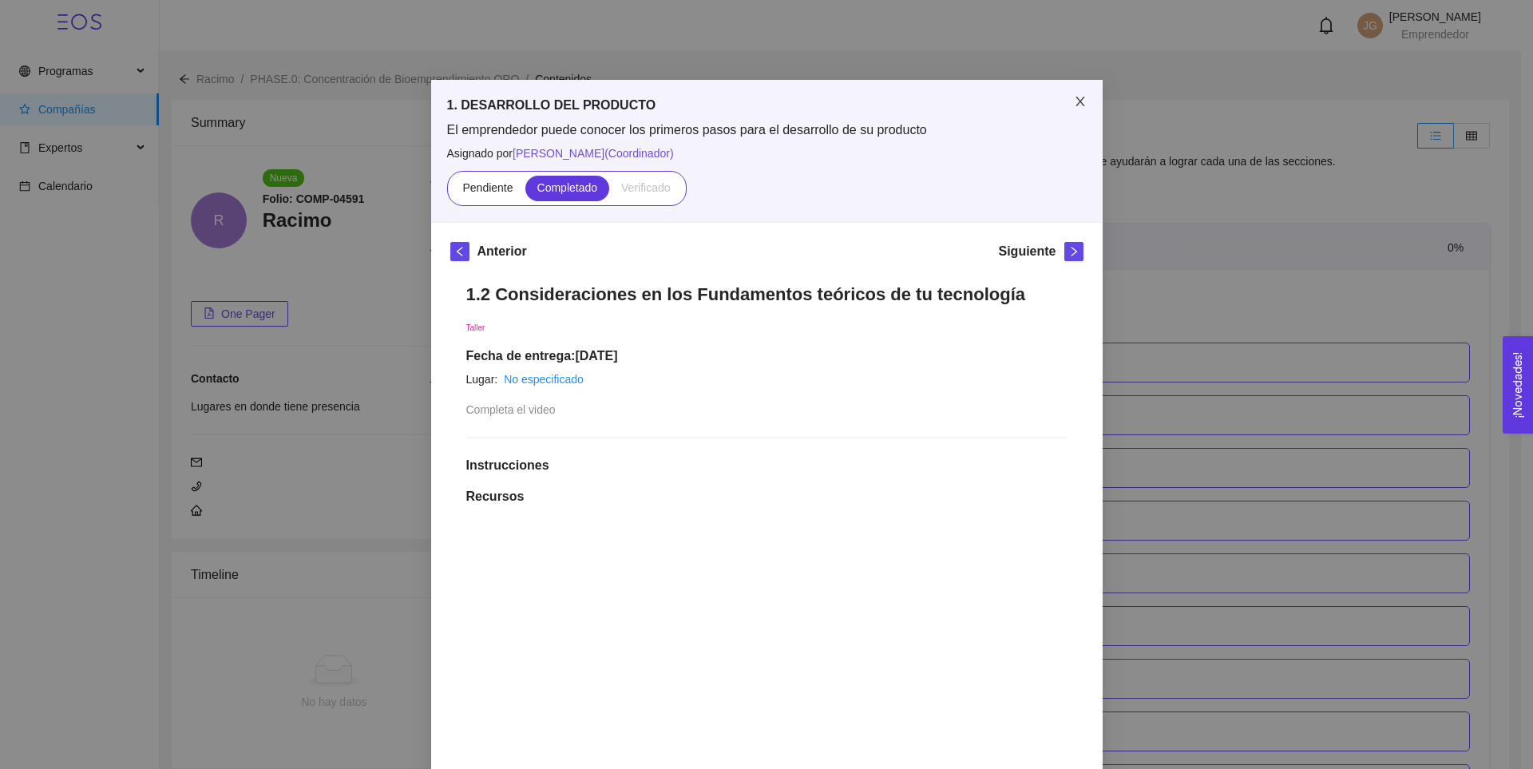
click at [1064, 105] on span "Close" at bounding box center [1080, 102] width 45 height 45
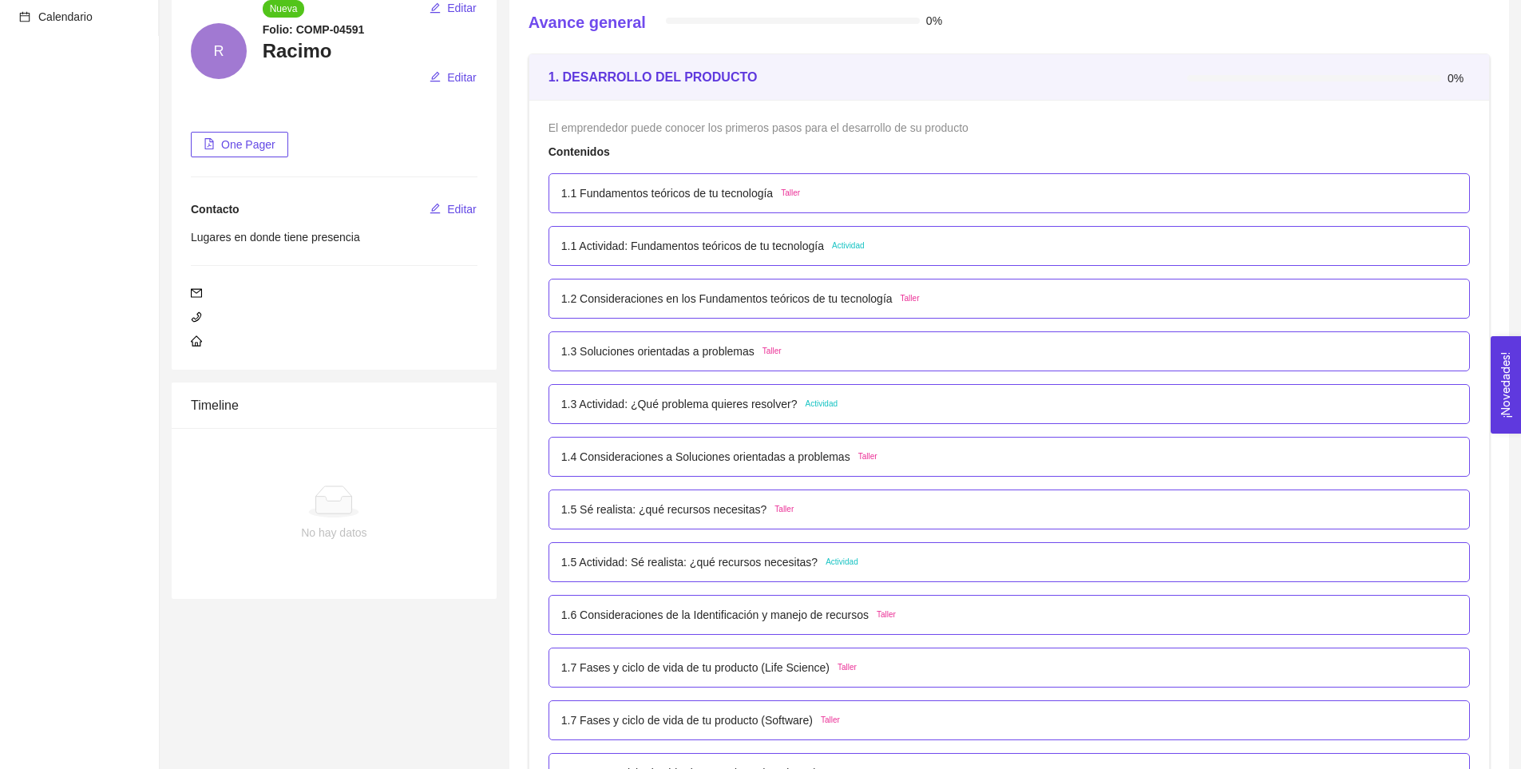
scroll to position [239, 0]
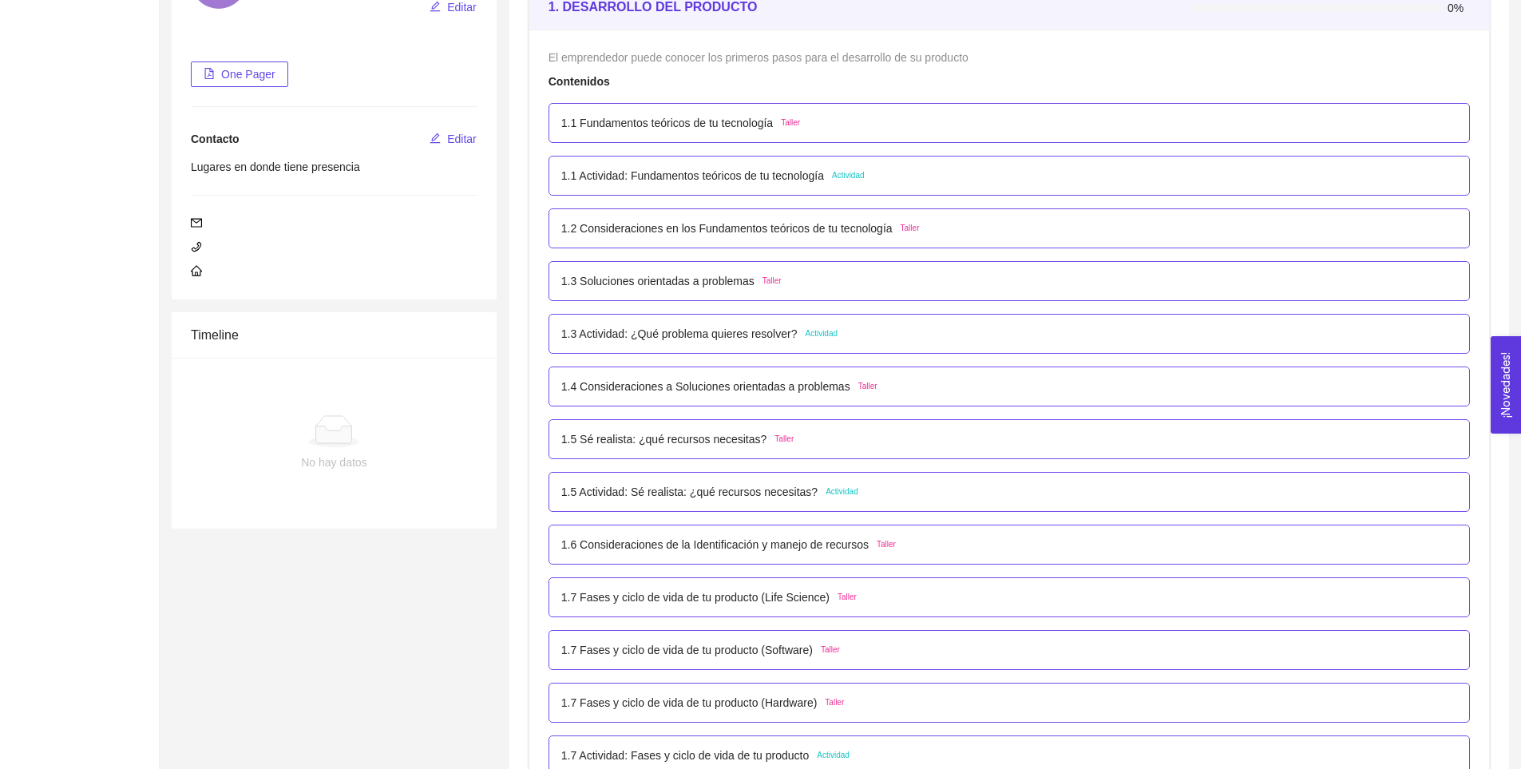
click at [671, 603] on p "1.7 Fases y ciclo de vida de tu producto (Life Science)" at bounding box center [695, 597] width 268 height 18
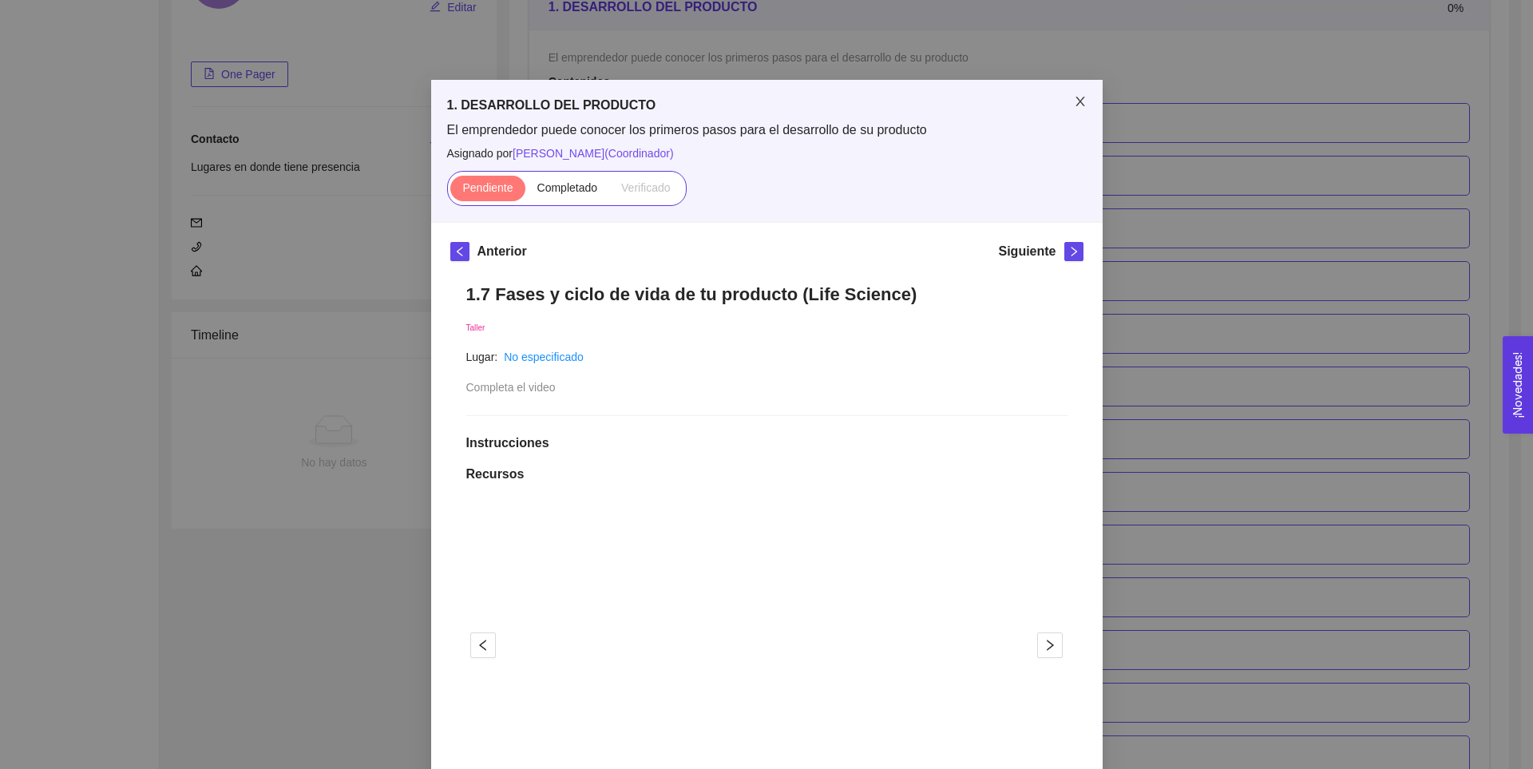
click at [1078, 106] on icon "close" at bounding box center [1079, 102] width 9 height 10
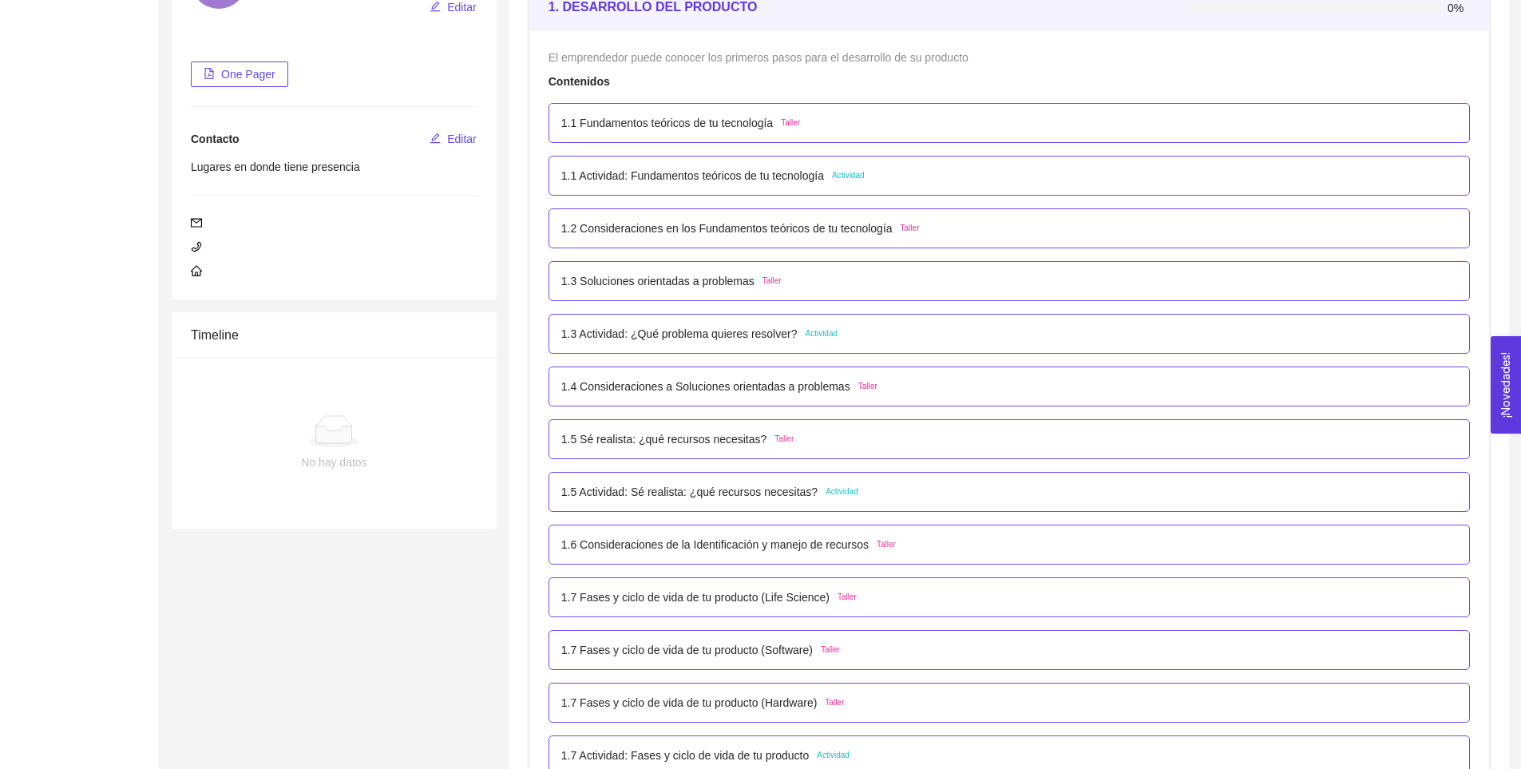
click at [651, 489] on p "1.5 Actividad: Sé realista: ¿qué recursos necesitas?" at bounding box center [689, 492] width 256 height 18
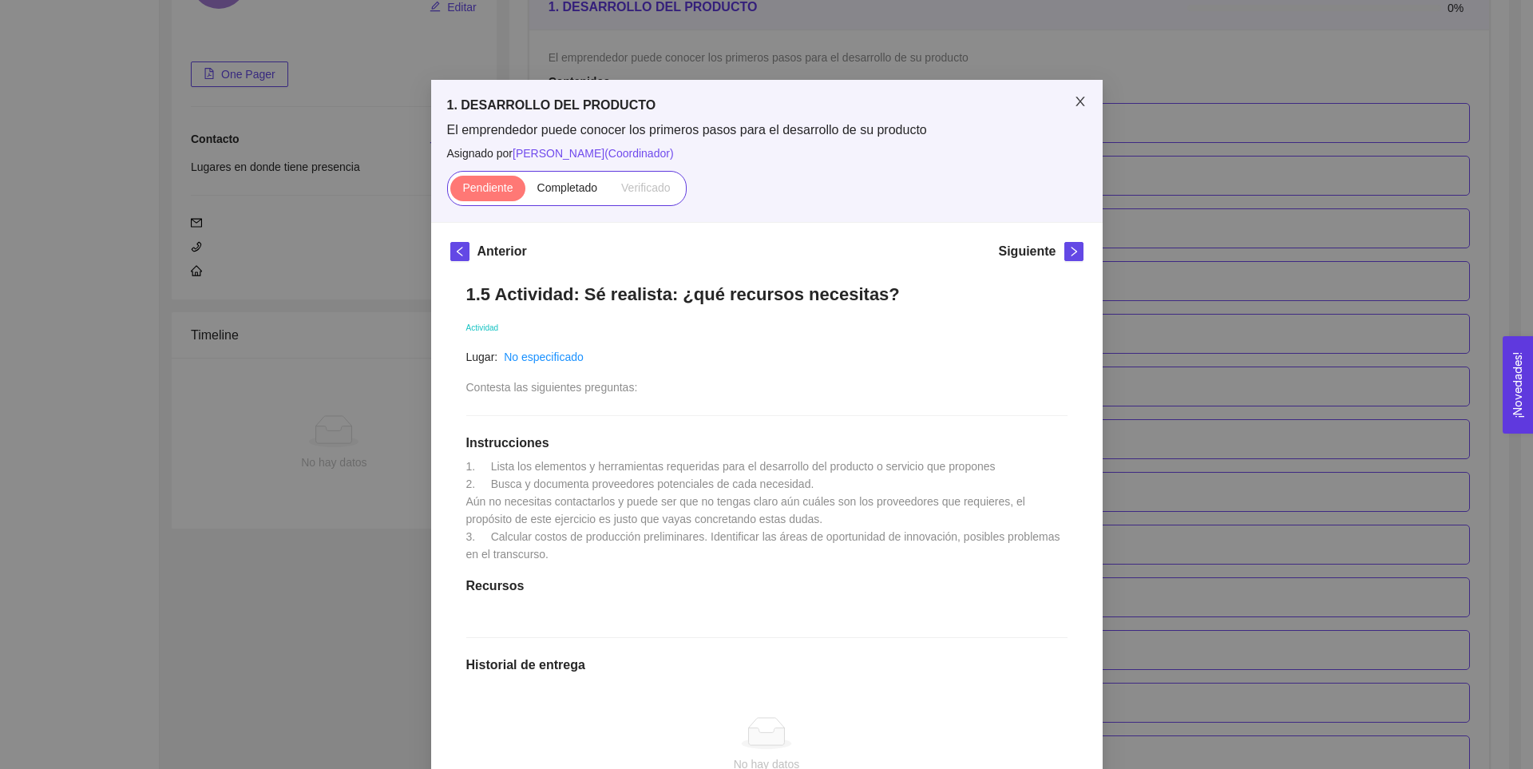
click at [1075, 105] on icon "close" at bounding box center [1079, 102] width 9 height 10
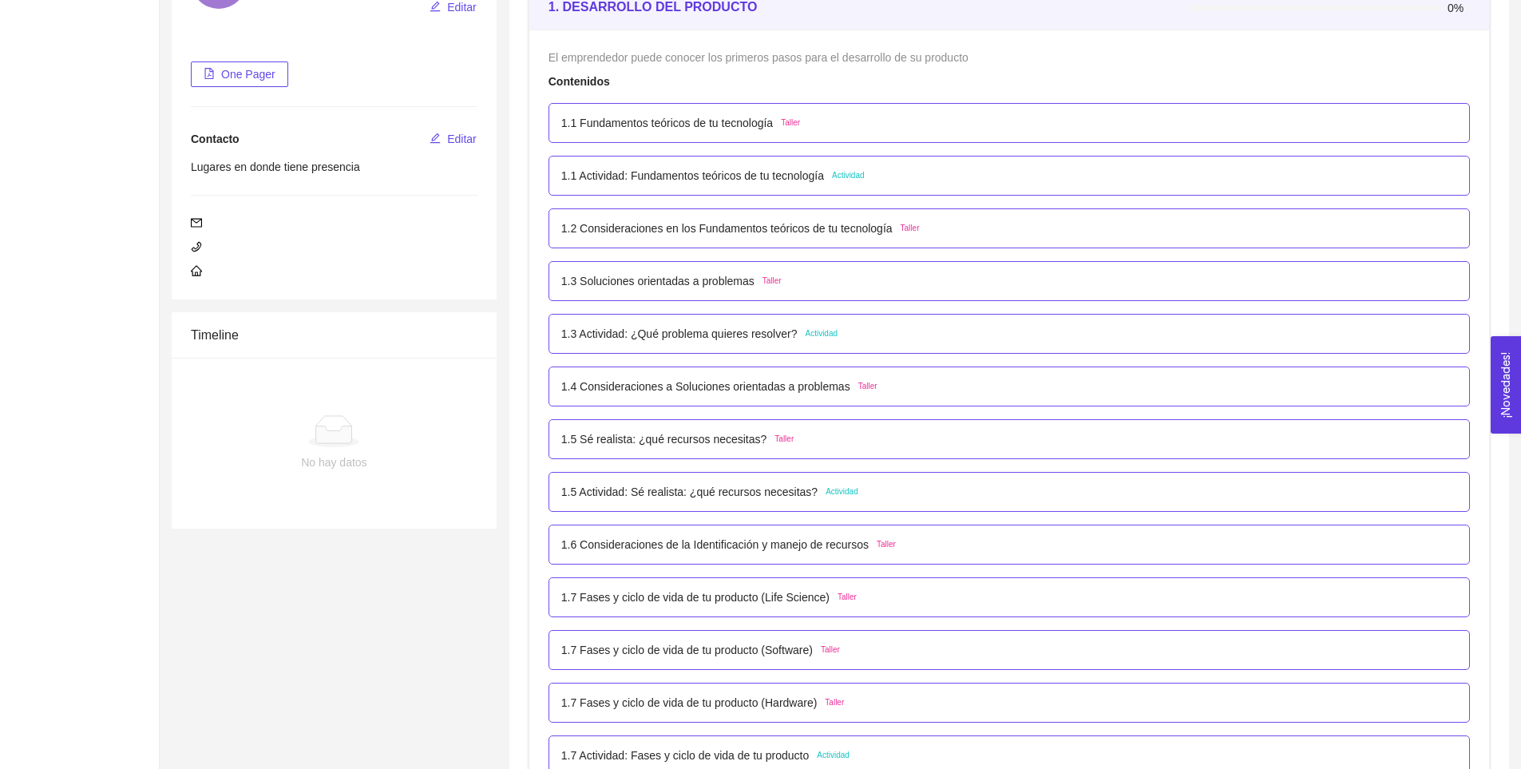
click at [671, 392] on p "1.4 Consideraciones a Soluciones orientadas a problemas" at bounding box center [705, 387] width 289 height 18
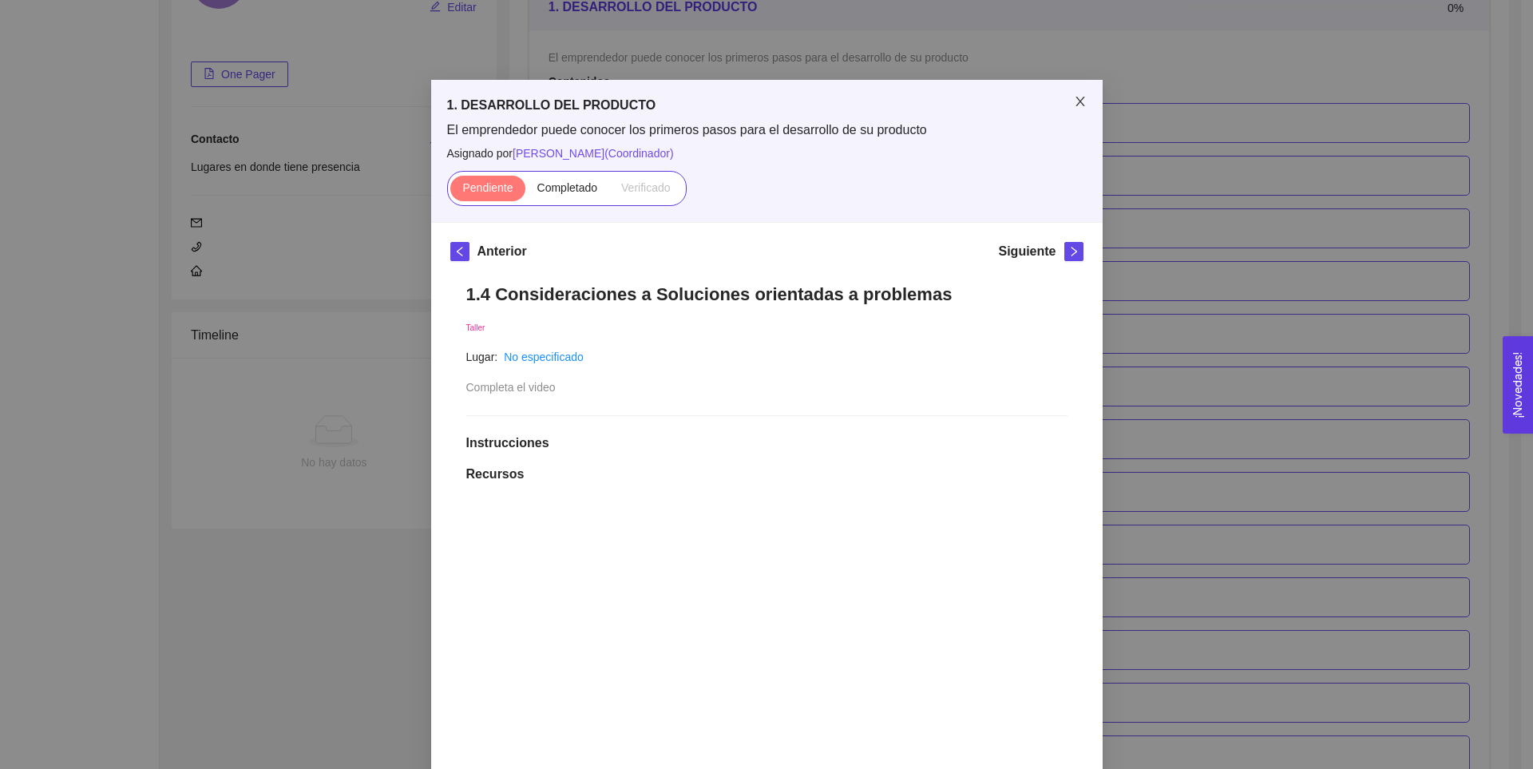
click at [1074, 98] on icon "close" at bounding box center [1080, 101] width 13 height 13
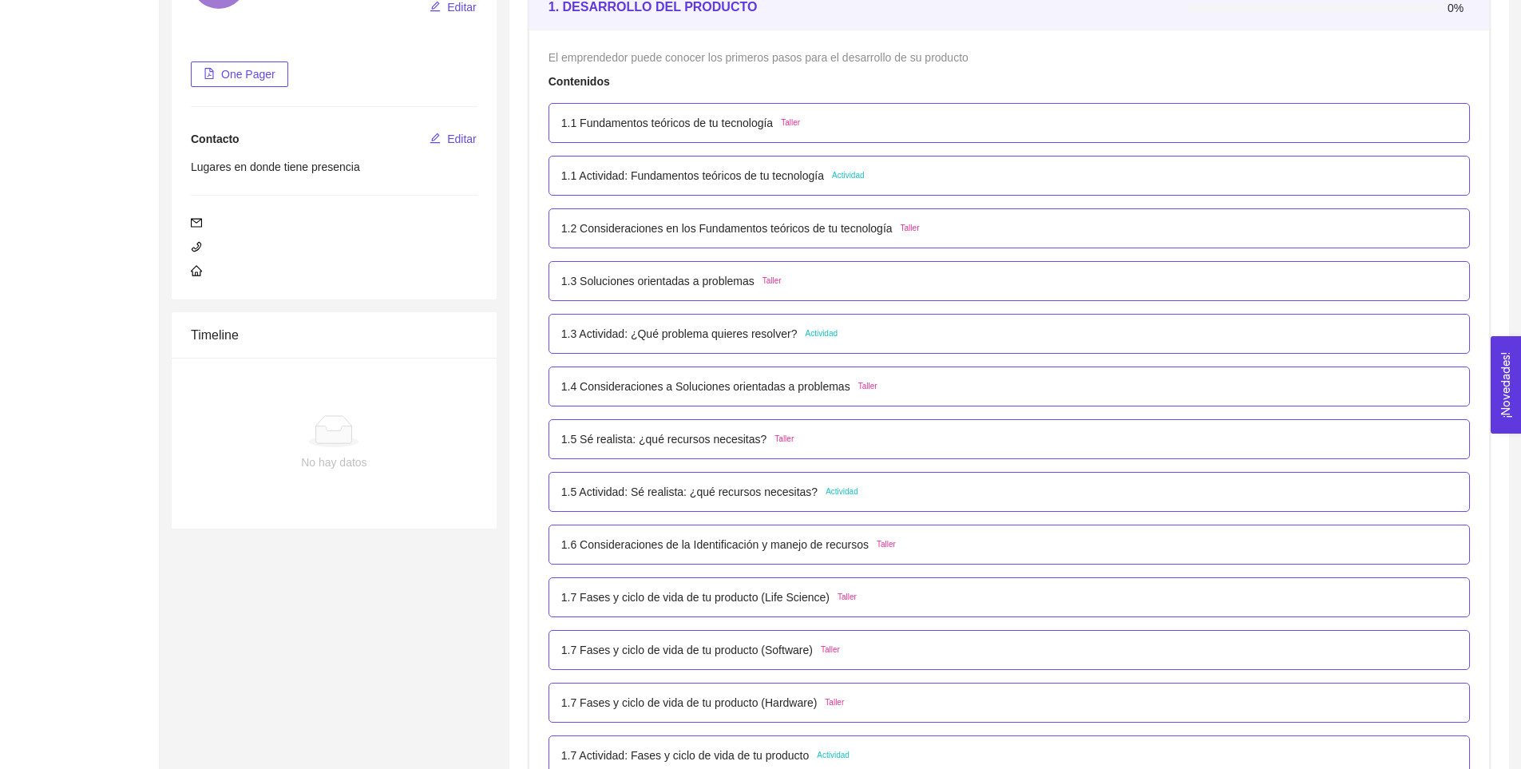
click at [653, 335] on p "1.3 Actividad: ¿Qué problema quieres resolver?" at bounding box center [679, 334] width 236 height 18
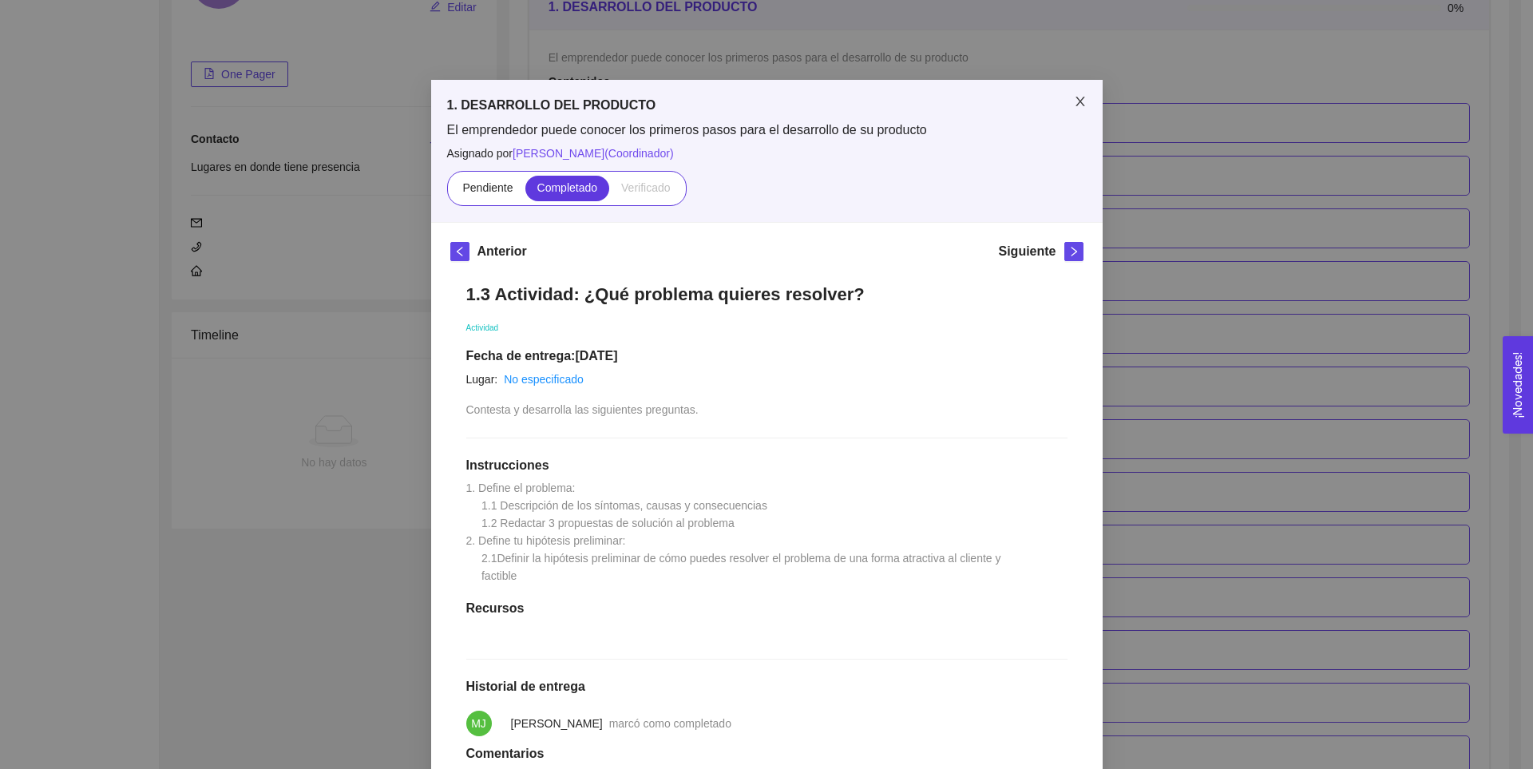
click at [1074, 103] on icon "close" at bounding box center [1080, 101] width 13 height 13
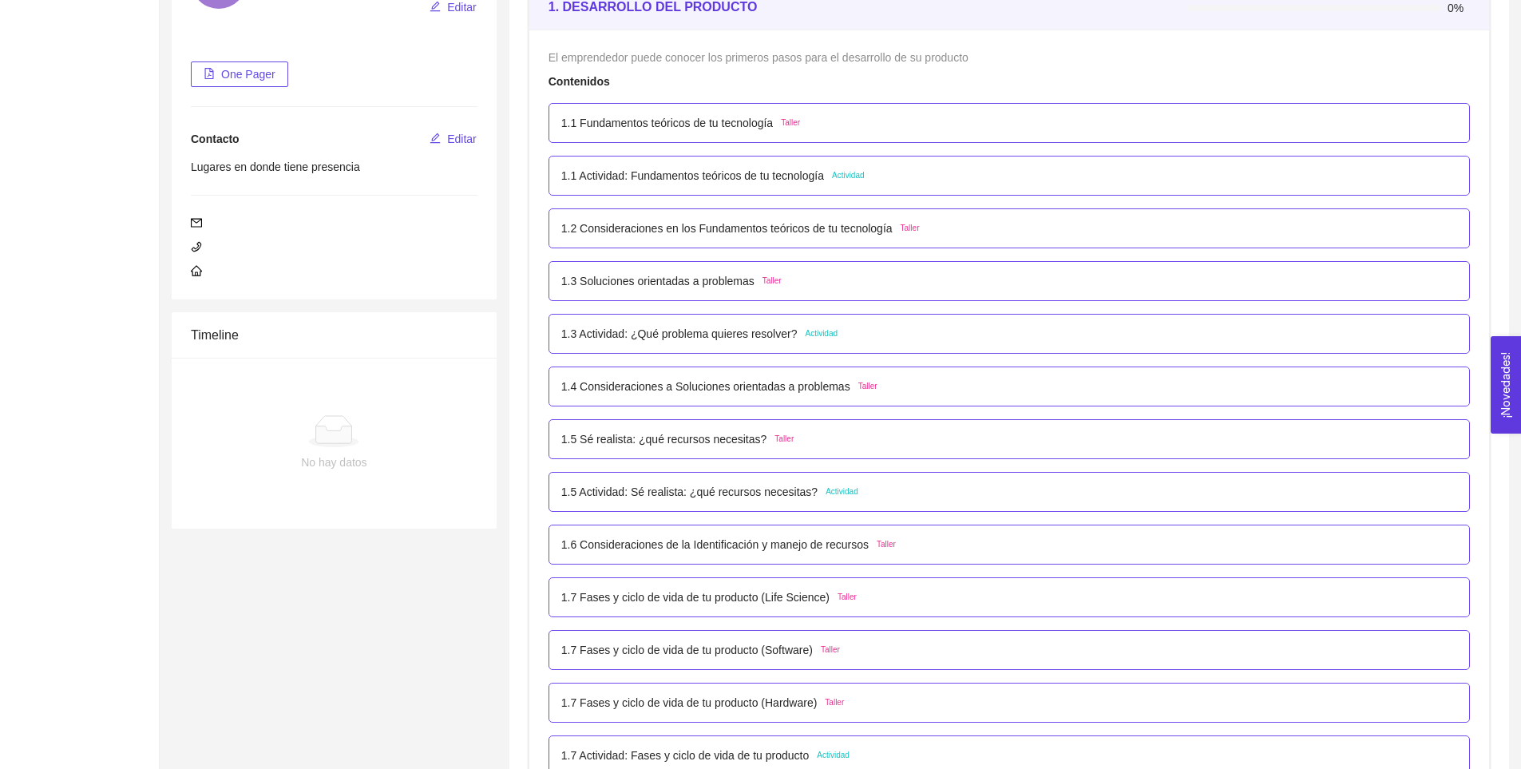
click at [654, 332] on p "1.3 Actividad: ¿Qué problema quieres resolver?" at bounding box center [679, 334] width 236 height 18
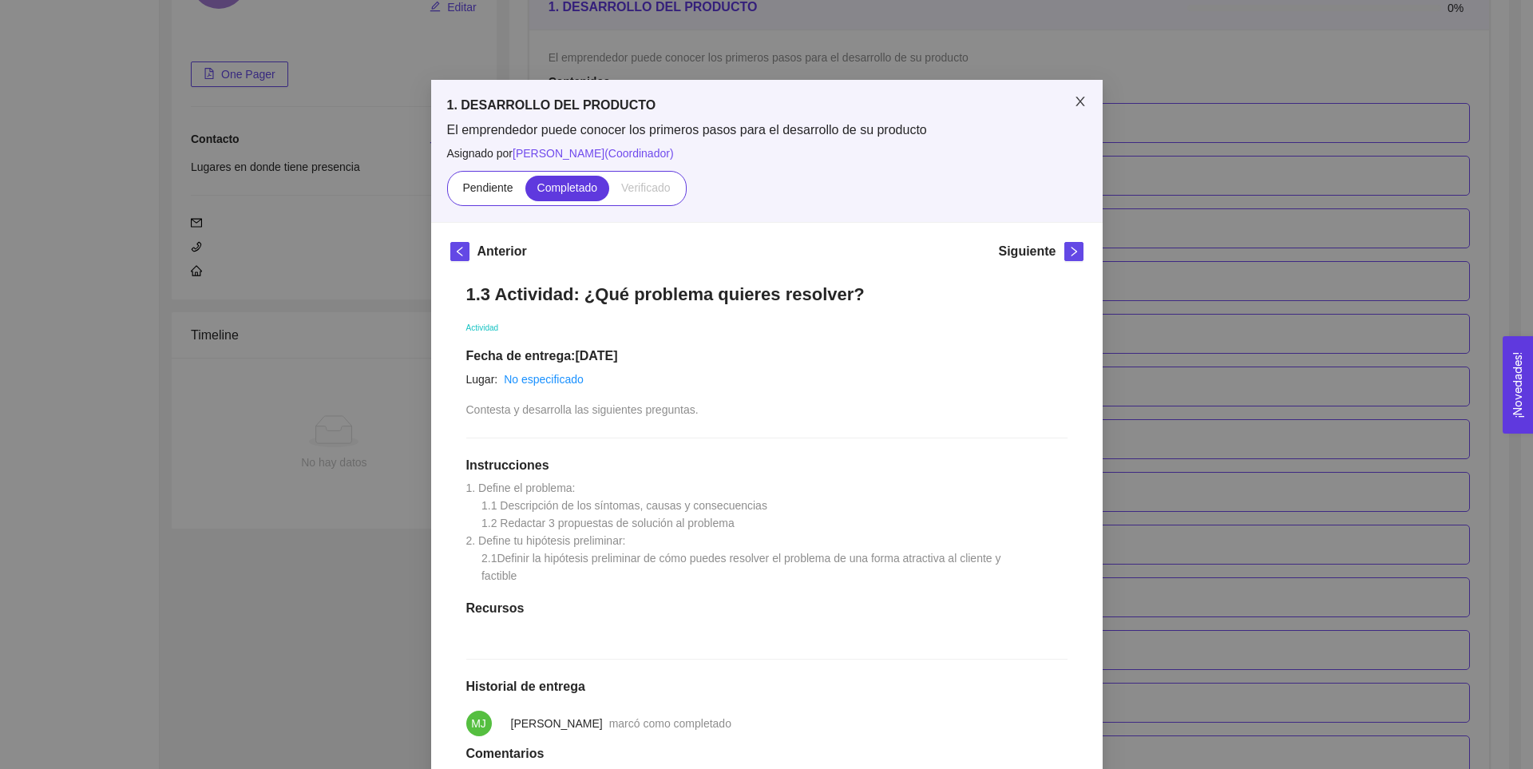
click at [1078, 98] on icon "close" at bounding box center [1079, 102] width 9 height 10
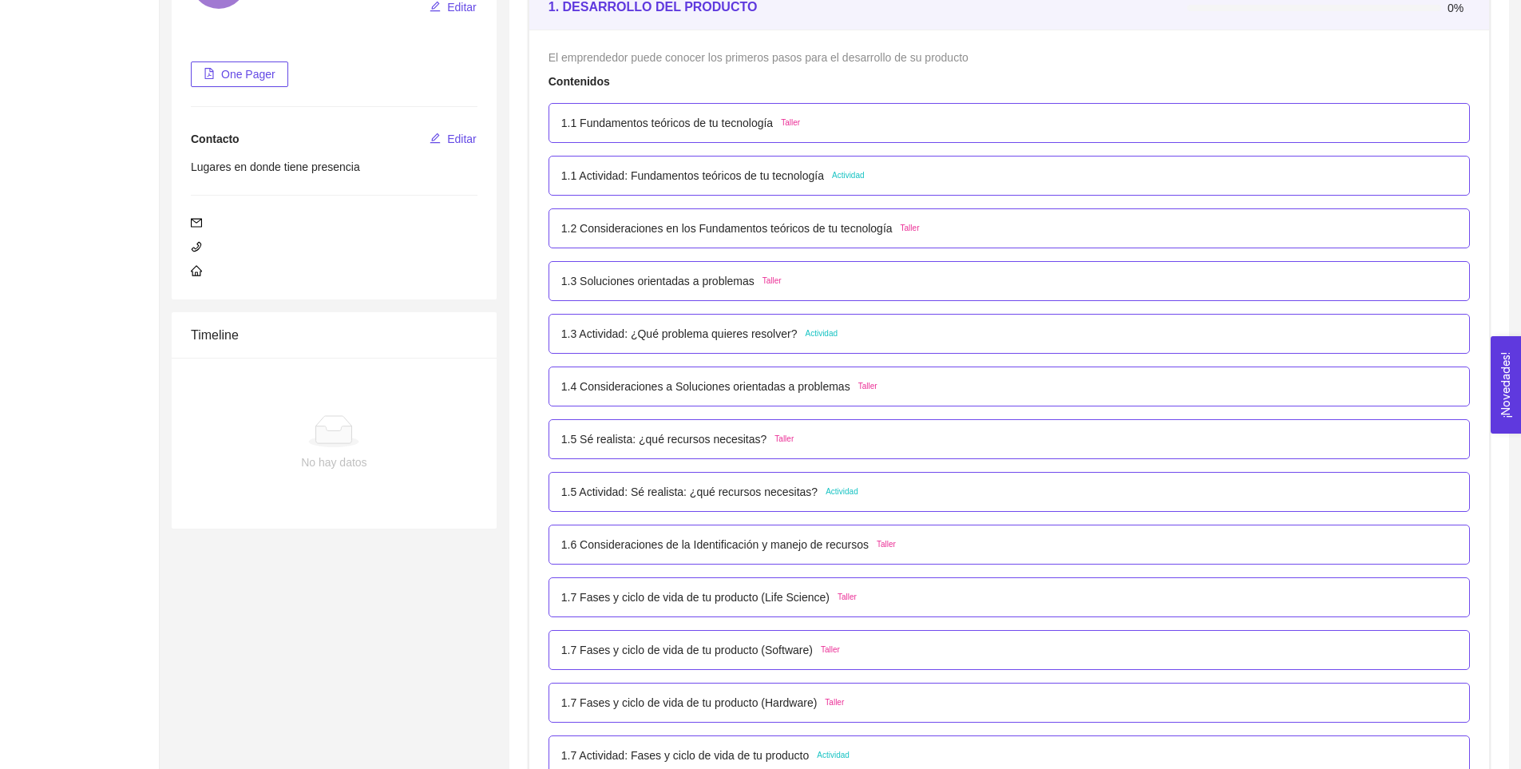
click at [708, 334] on p "1.3 Actividad: ¿Qué problema quieres resolver?" at bounding box center [679, 334] width 236 height 18
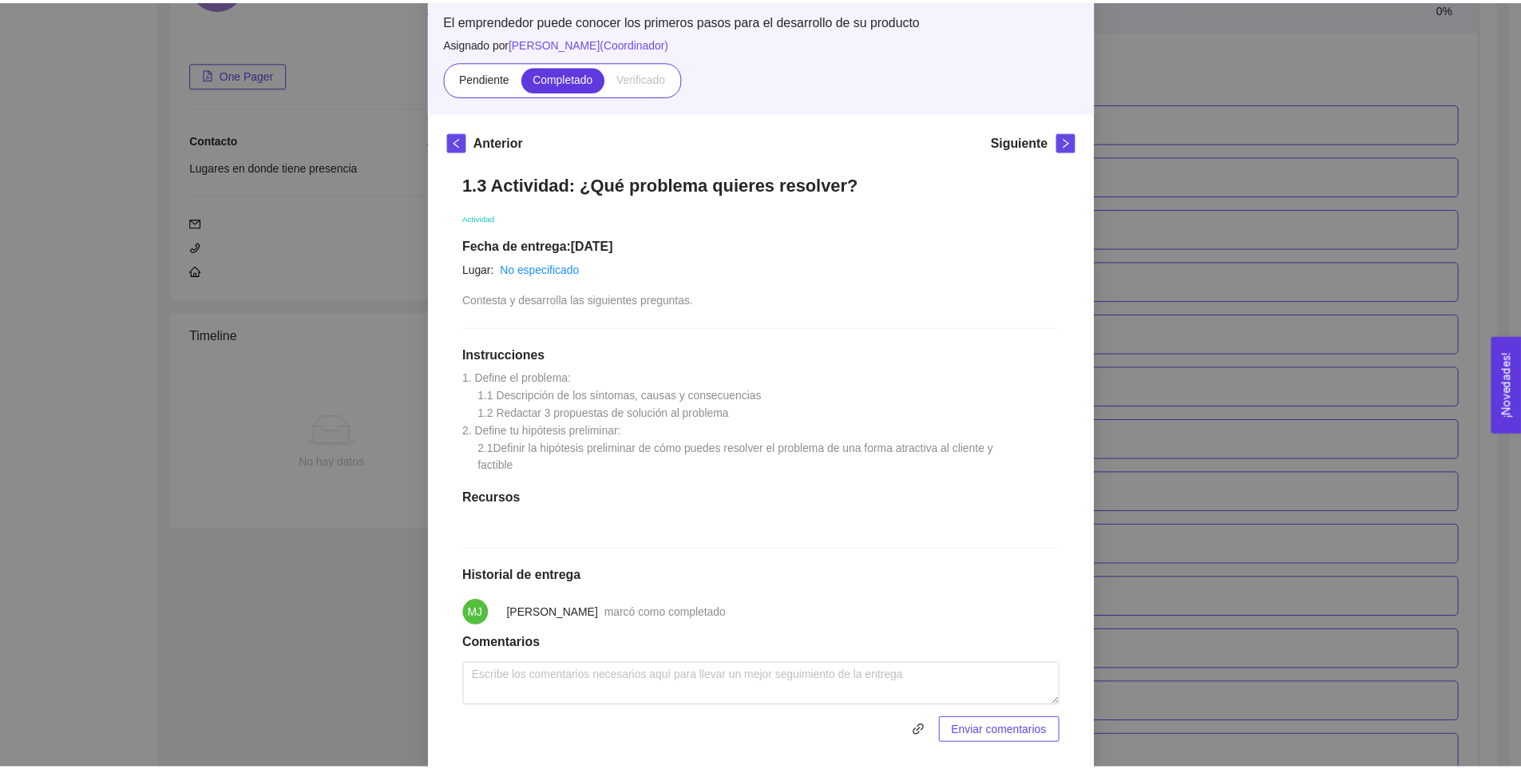
scroll to position [0, 0]
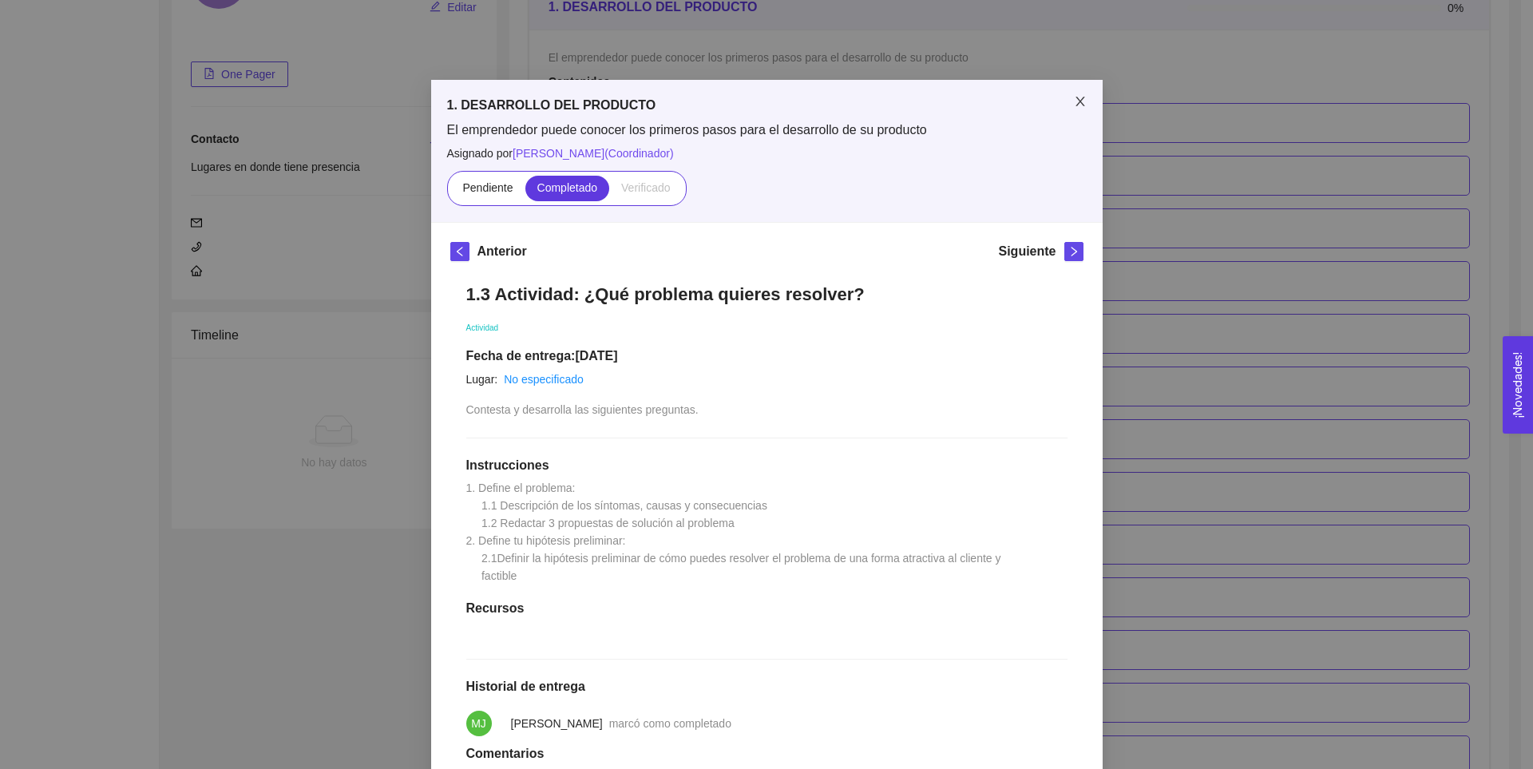
click at [1083, 105] on span "Close" at bounding box center [1080, 102] width 45 height 45
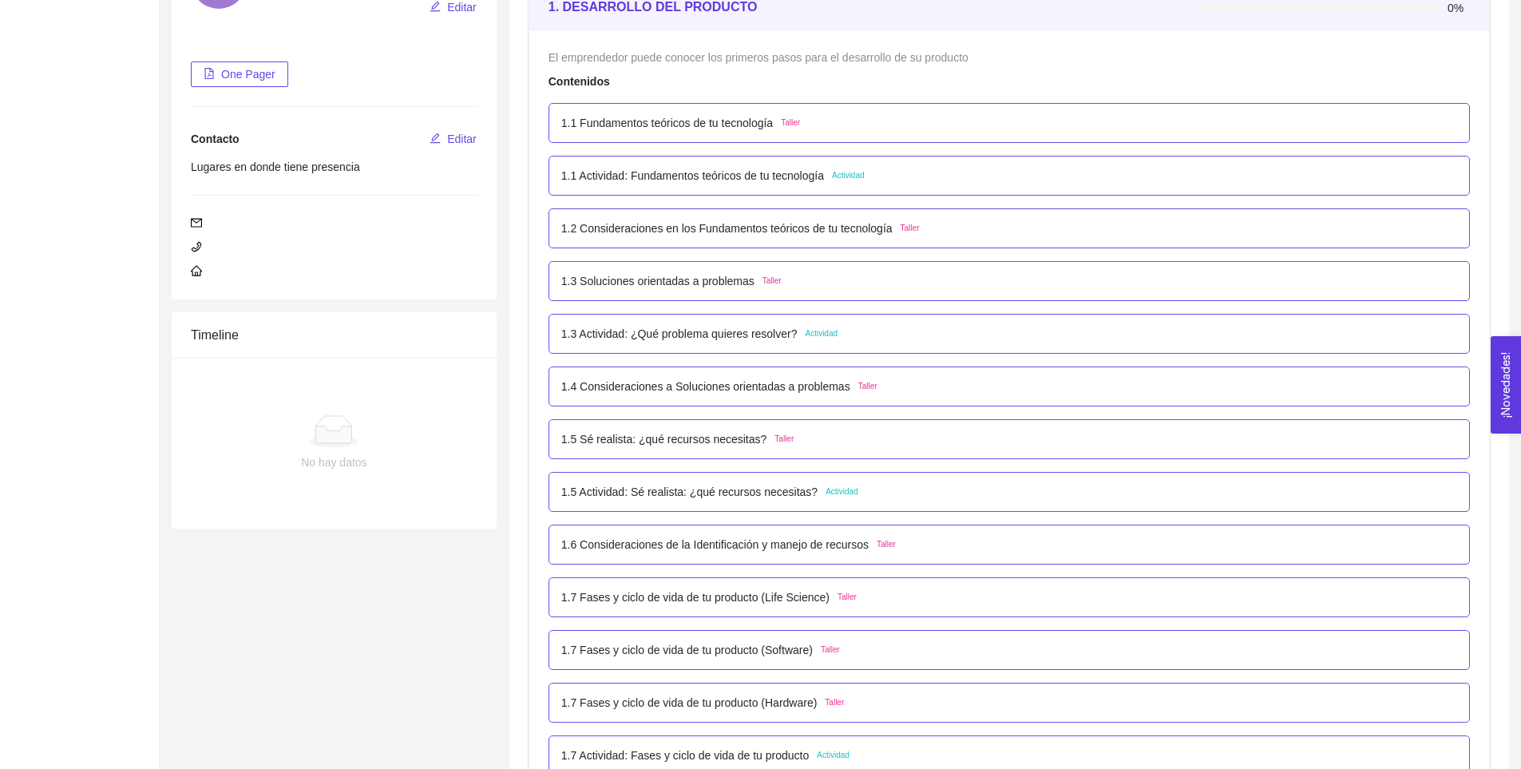
click at [761, 381] on p "1.4 Consideraciones a Soluciones orientadas a problemas" at bounding box center [705, 387] width 289 height 18
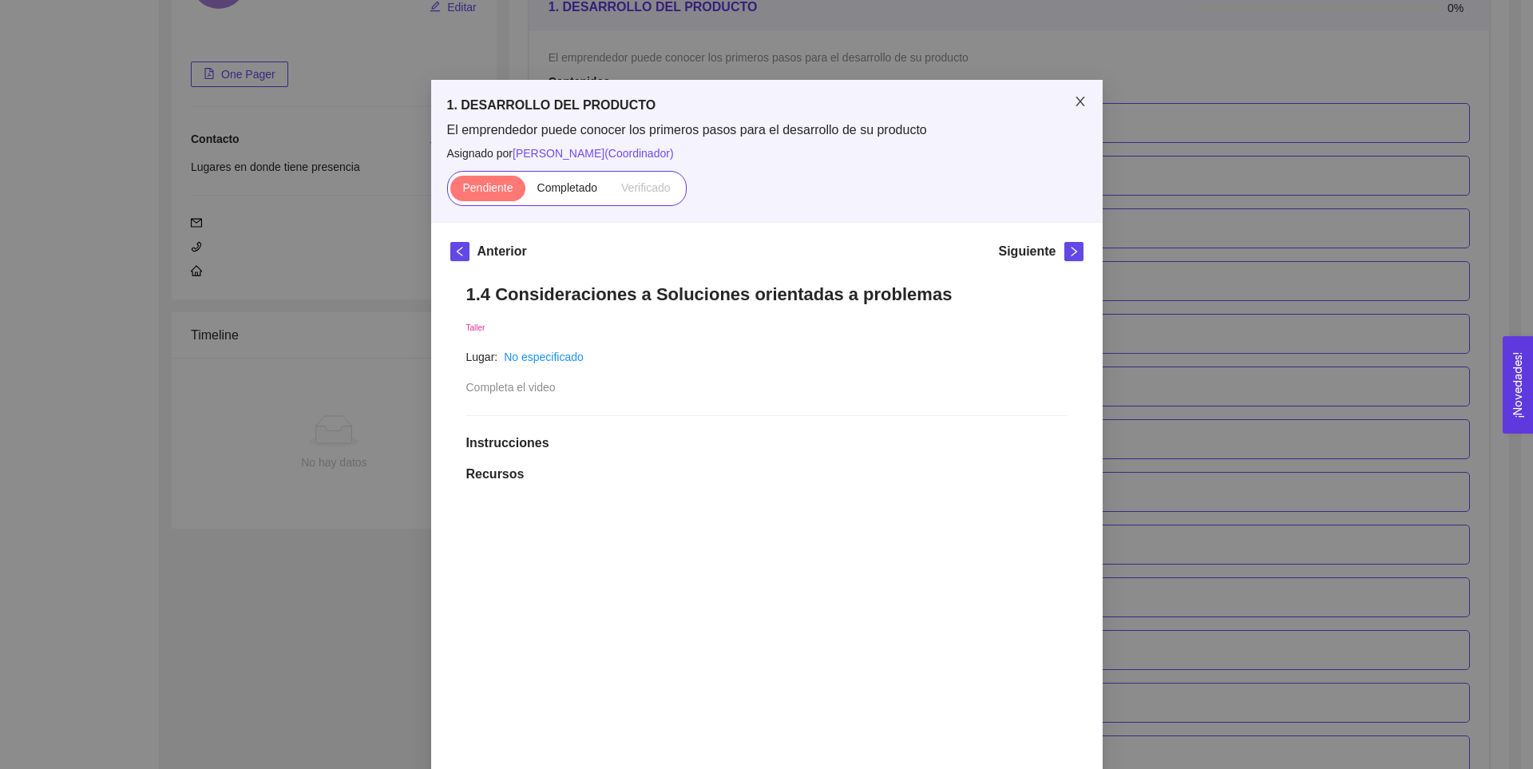
click at [1081, 100] on span "Close" at bounding box center [1080, 102] width 45 height 45
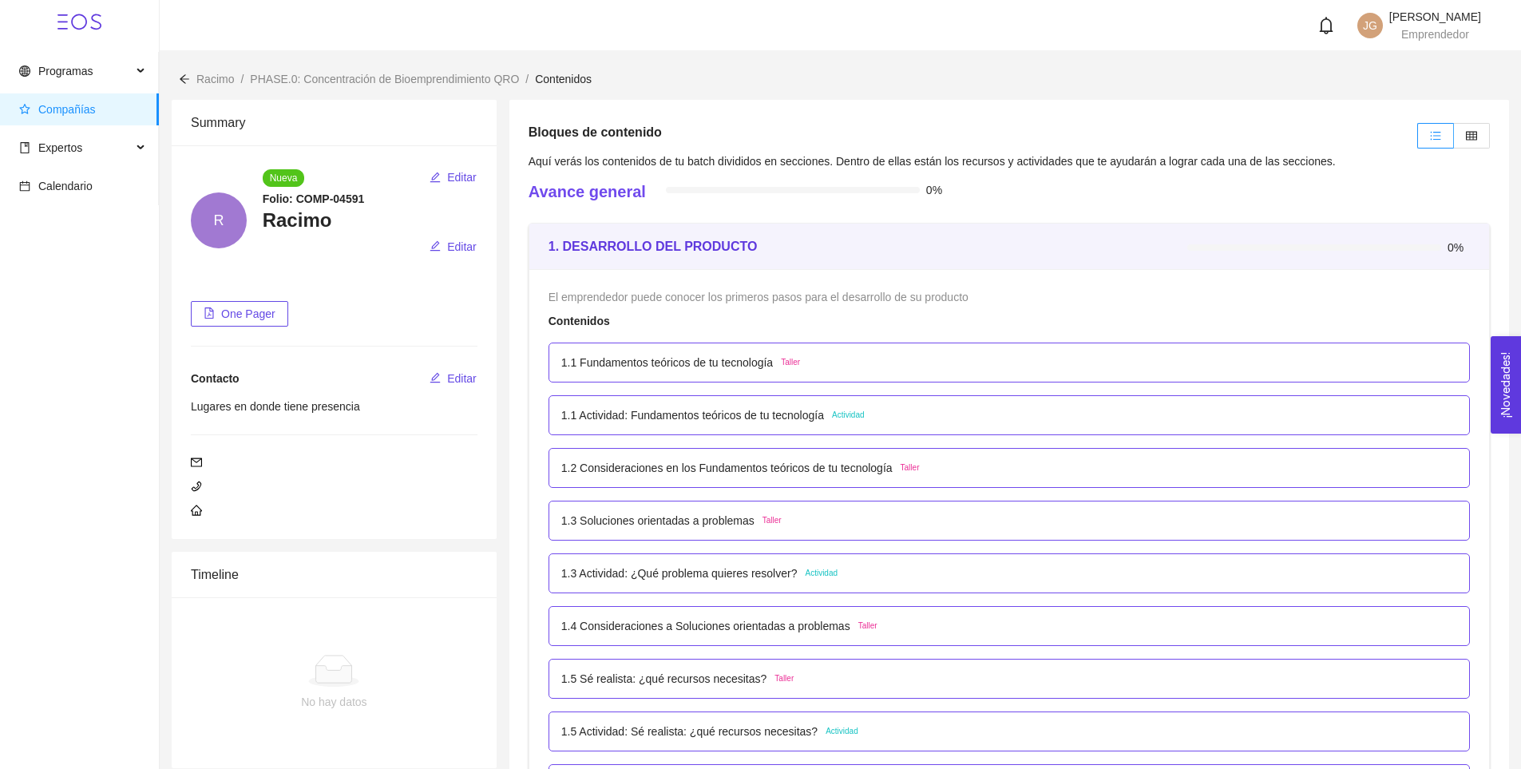
click at [708, 573] on p "1.3 Actividad: ¿Qué problema quieres resolver?" at bounding box center [679, 573] width 236 height 18
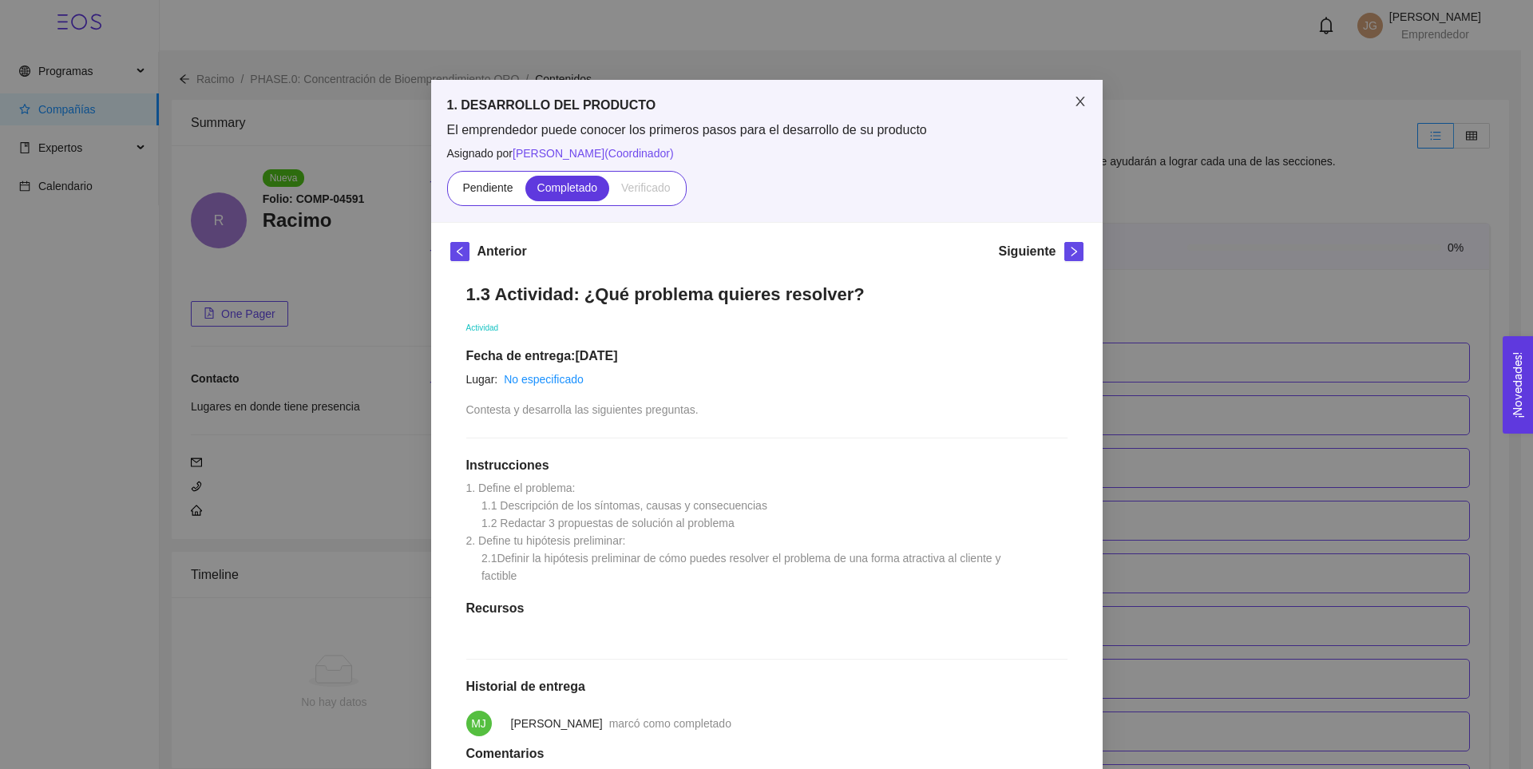
click at [1082, 109] on span "Close" at bounding box center [1080, 102] width 45 height 45
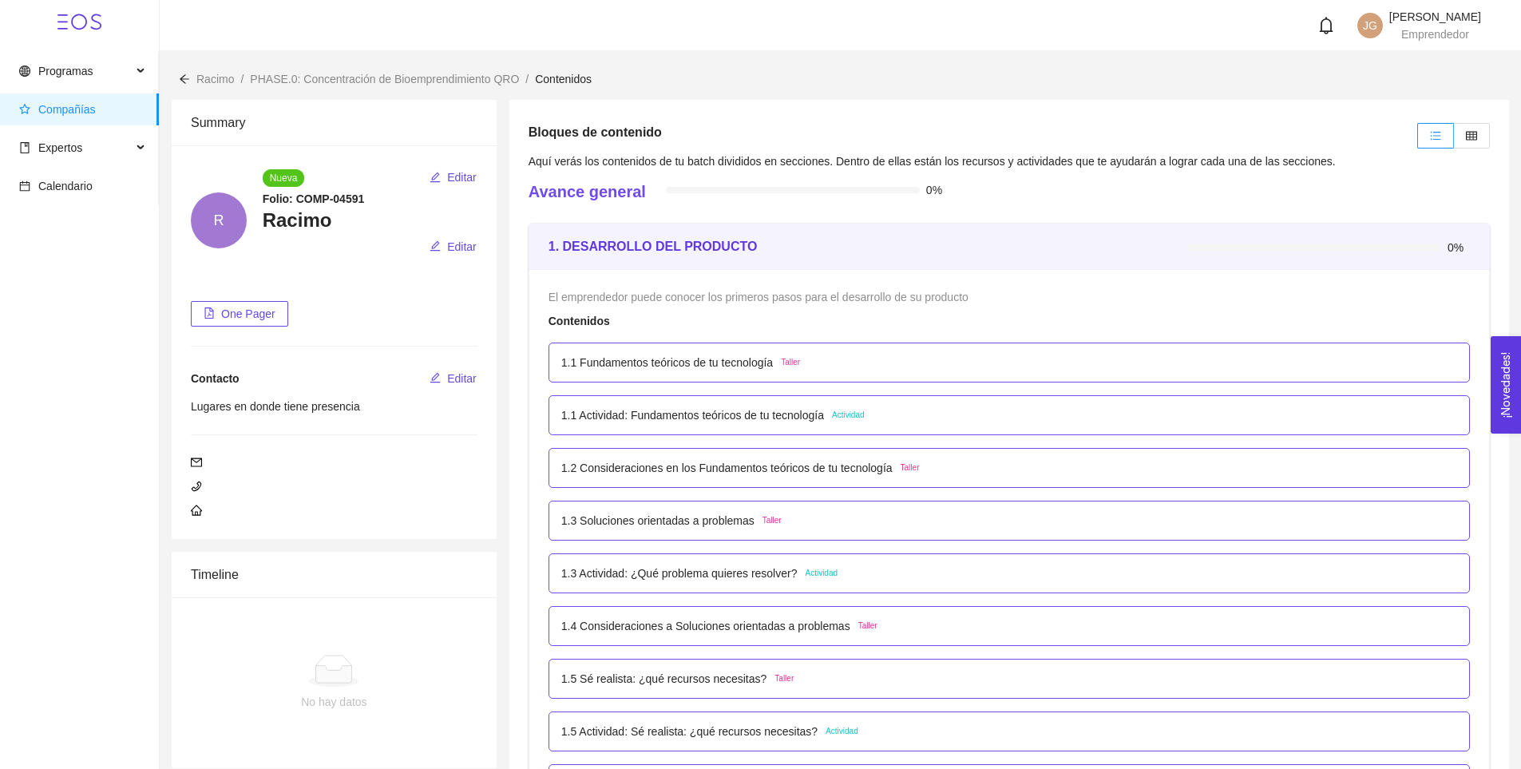
click at [738, 461] on p "1.2 Consideraciones en los Fundamentos teóricos de tu tecnología" at bounding box center [726, 468] width 331 height 18
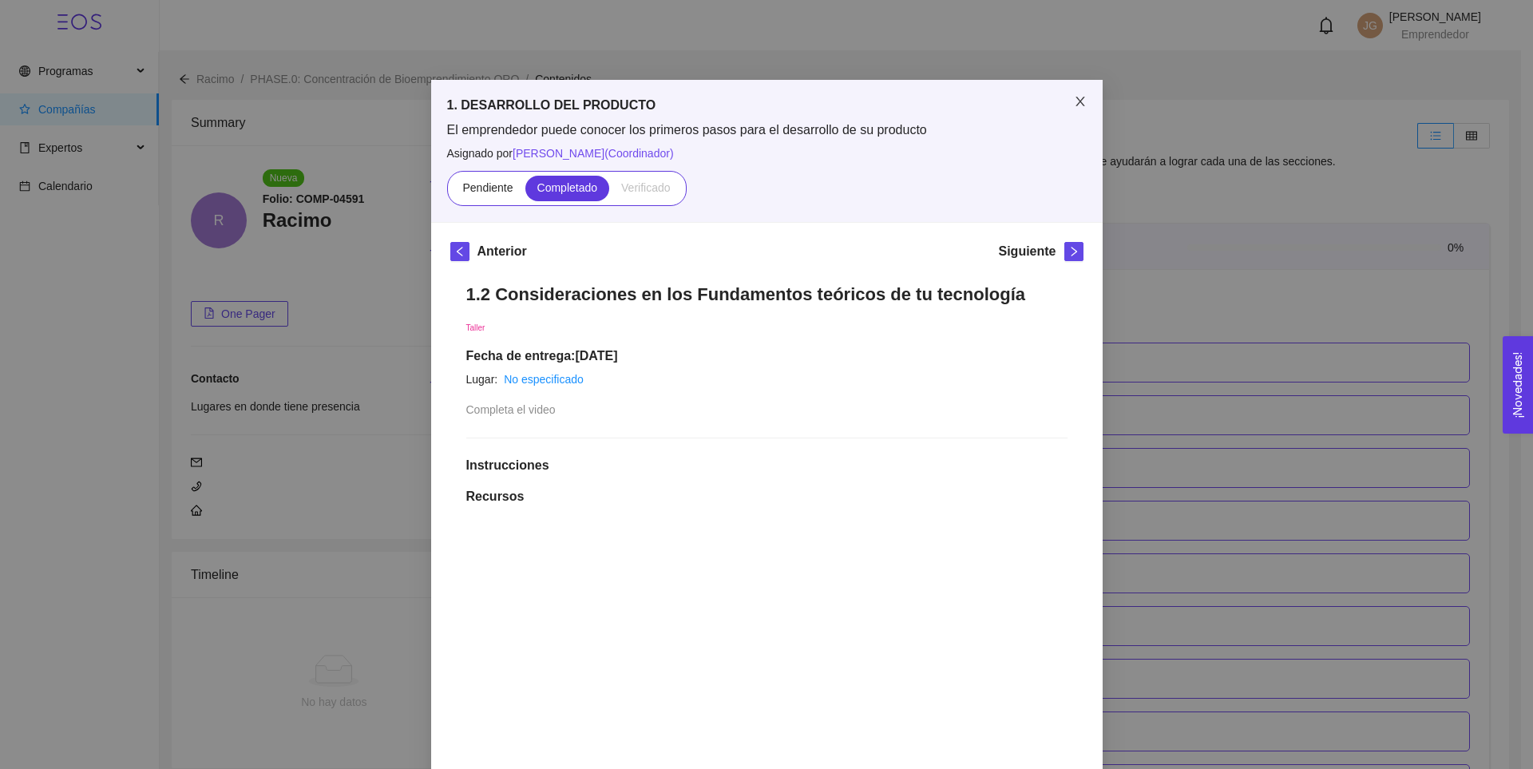
click at [1078, 103] on icon "close" at bounding box center [1080, 101] width 13 height 13
